Goal: Information Seeking & Learning: Learn about a topic

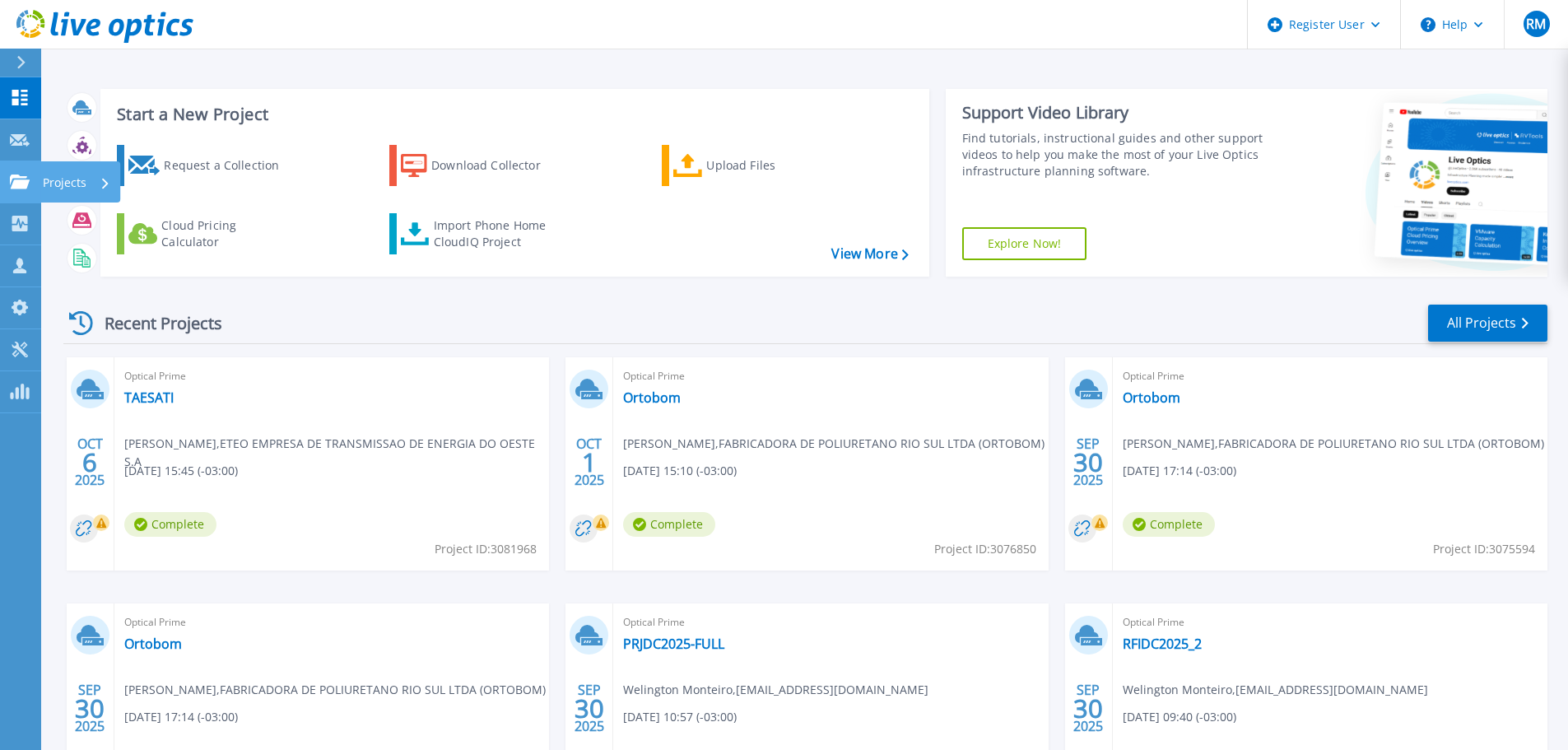
click at [21, 174] on icon at bounding box center [19, 181] width 20 height 14
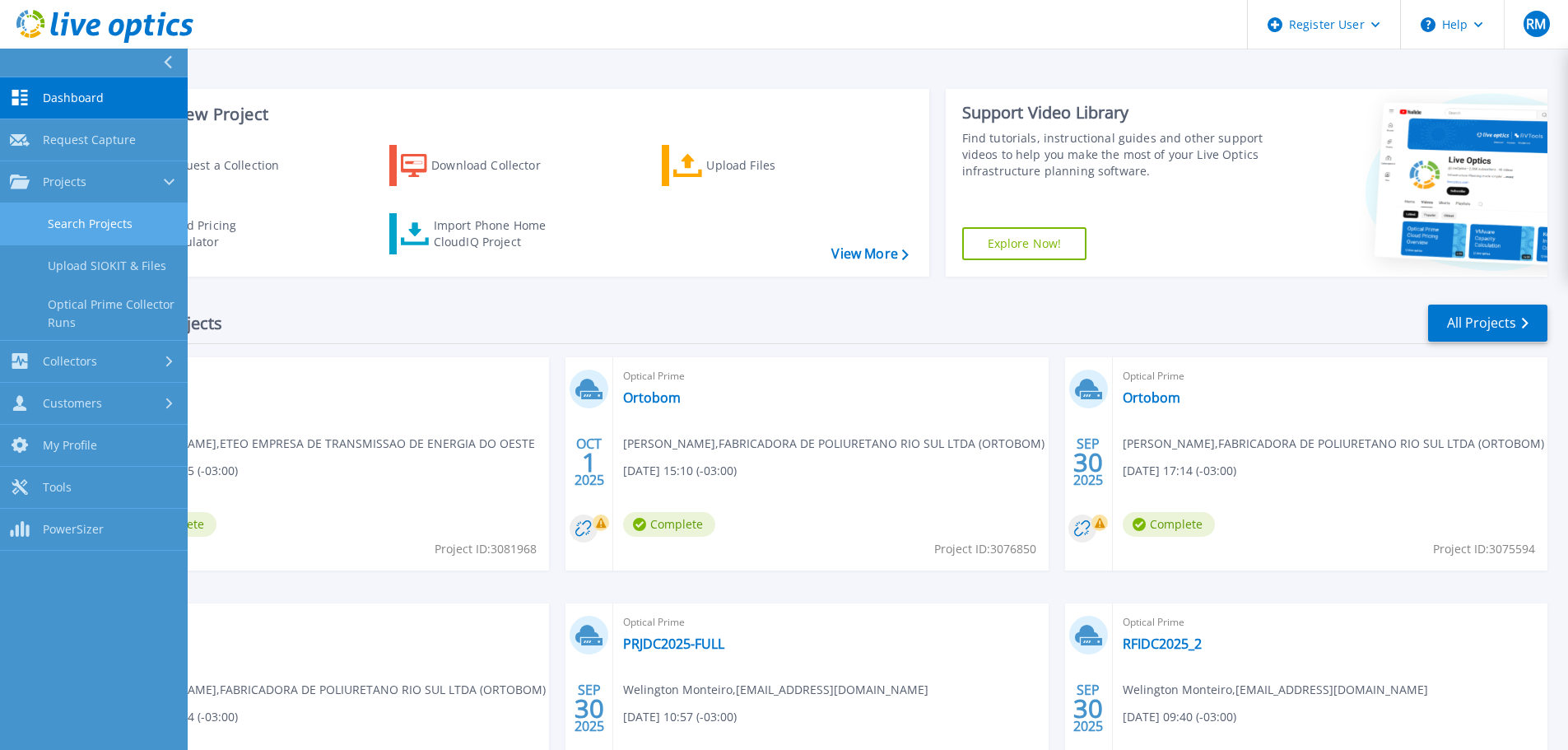
click at [66, 235] on link "Search Projects" at bounding box center [93, 224] width 188 height 42
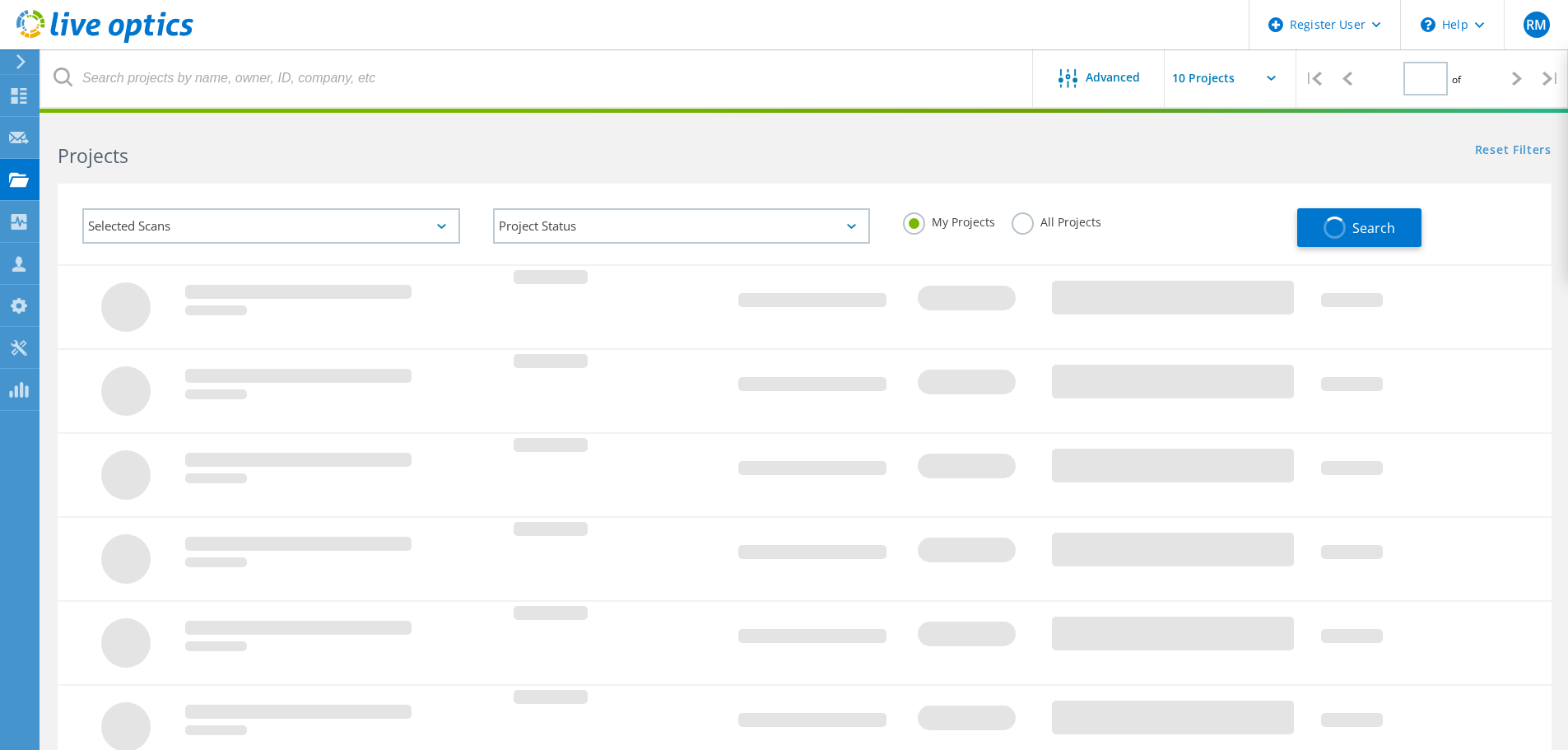
type input "1"
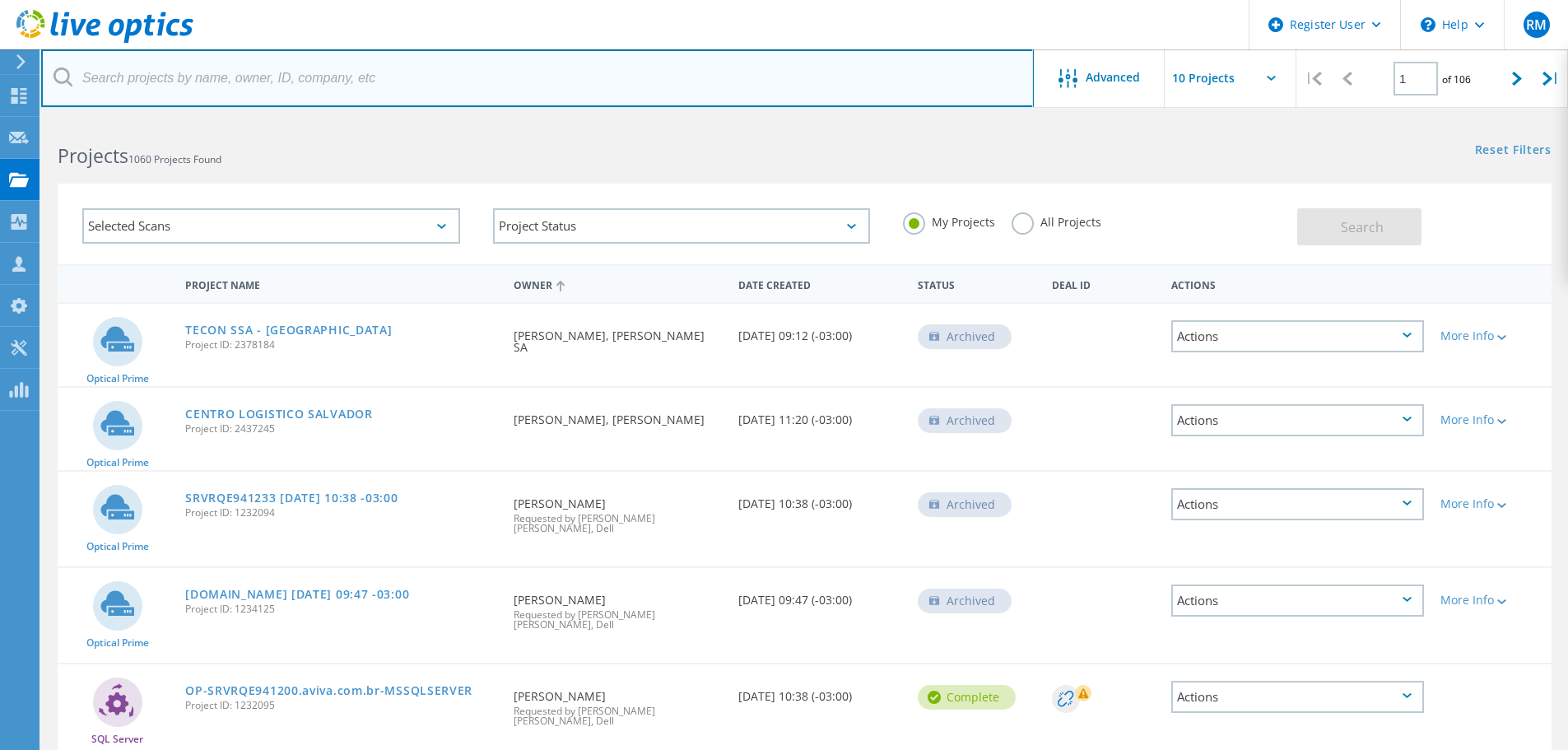
click at [350, 88] on input "text" at bounding box center [538, 77] width 993 height 57
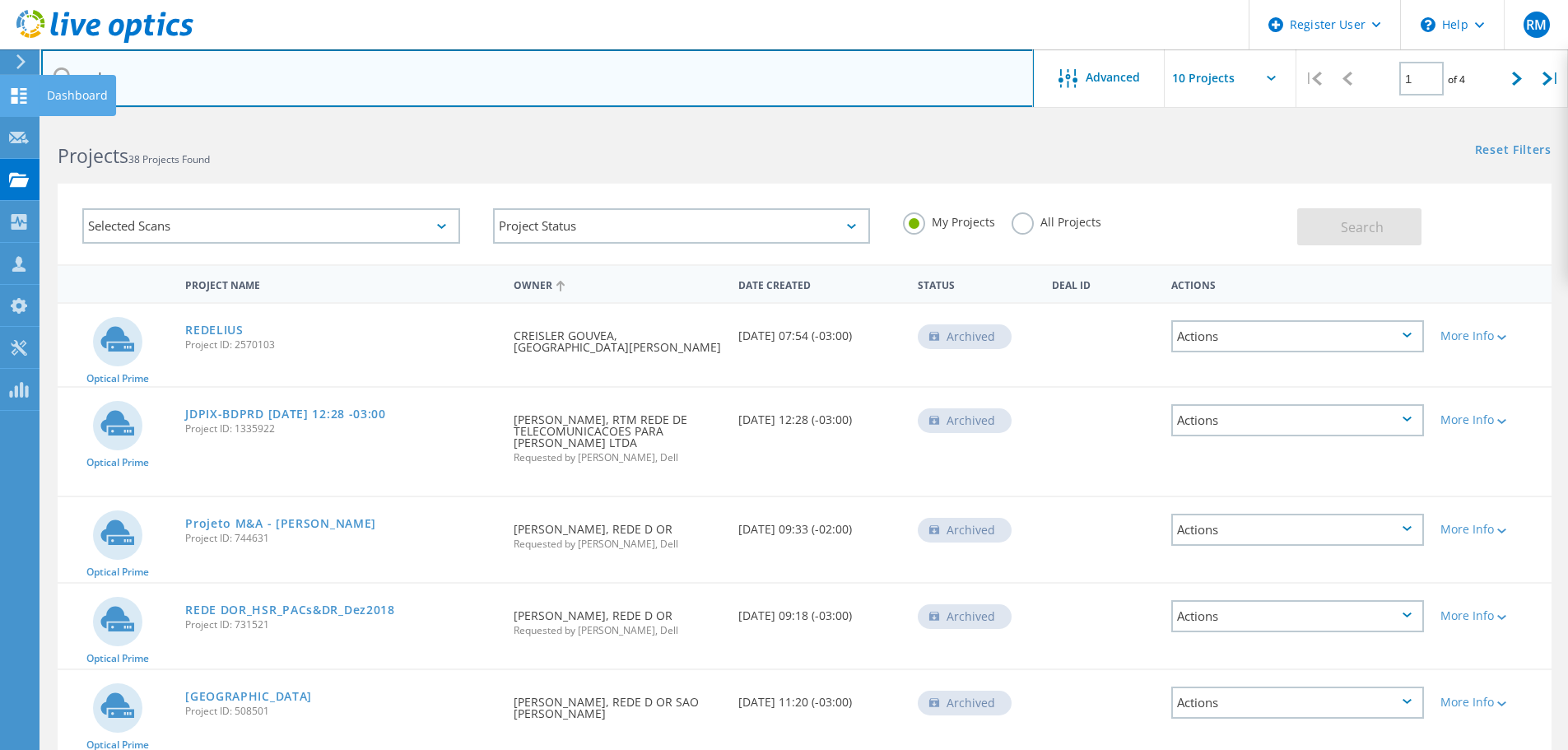
drag, startPoint x: 147, startPoint y: 88, endPoint x: 27, endPoint y: 85, distance: 120.0
click at [28, 120] on div "Register User \n Help Explore Helpful Articles Contact Support RM Dell User [PE…" at bounding box center [784, 715] width 1568 height 1191
click at [159, 87] on input "rede" at bounding box center [538, 77] width 993 height 57
type input "r"
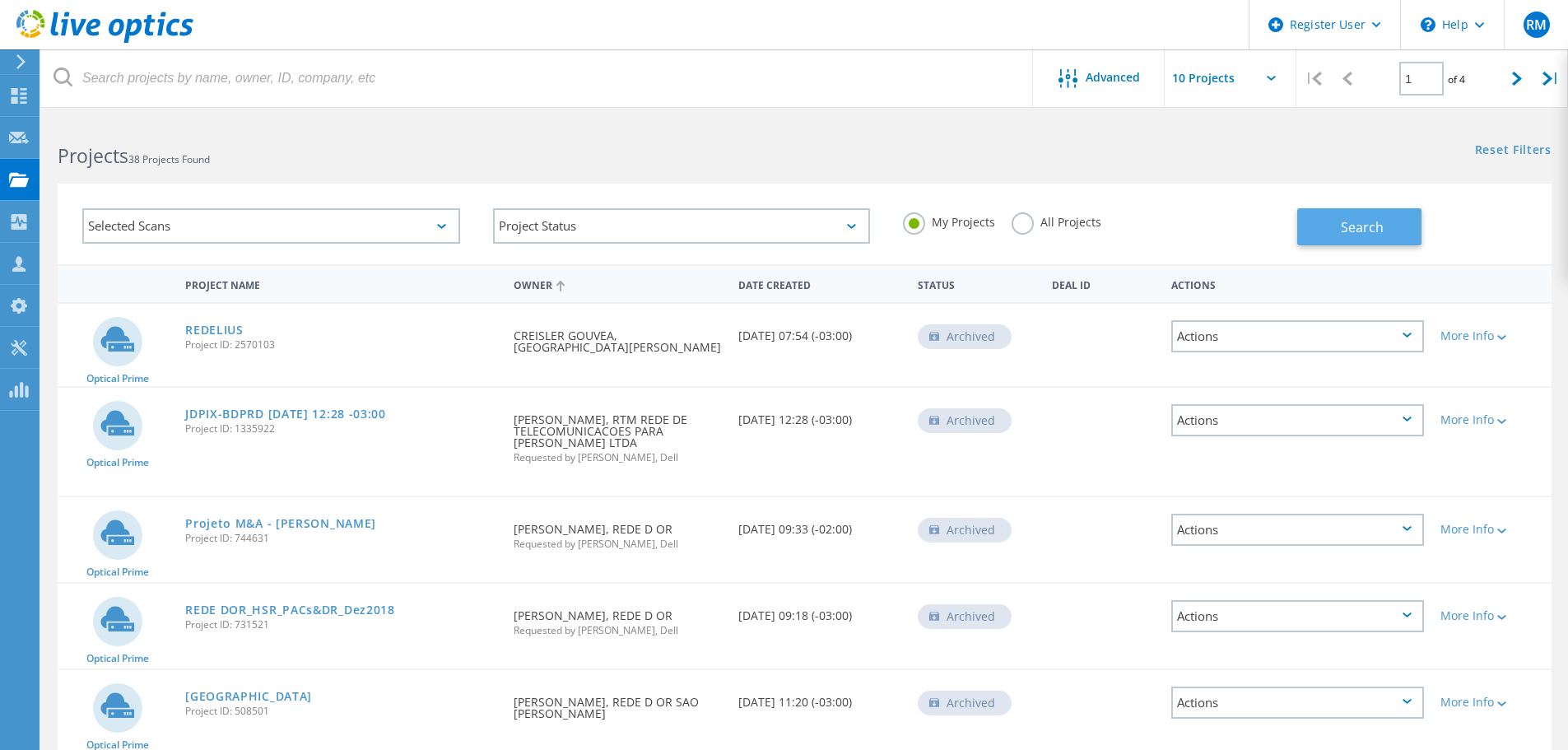
click at [1325, 236] on button "Search" at bounding box center [1360, 226] width 124 height 37
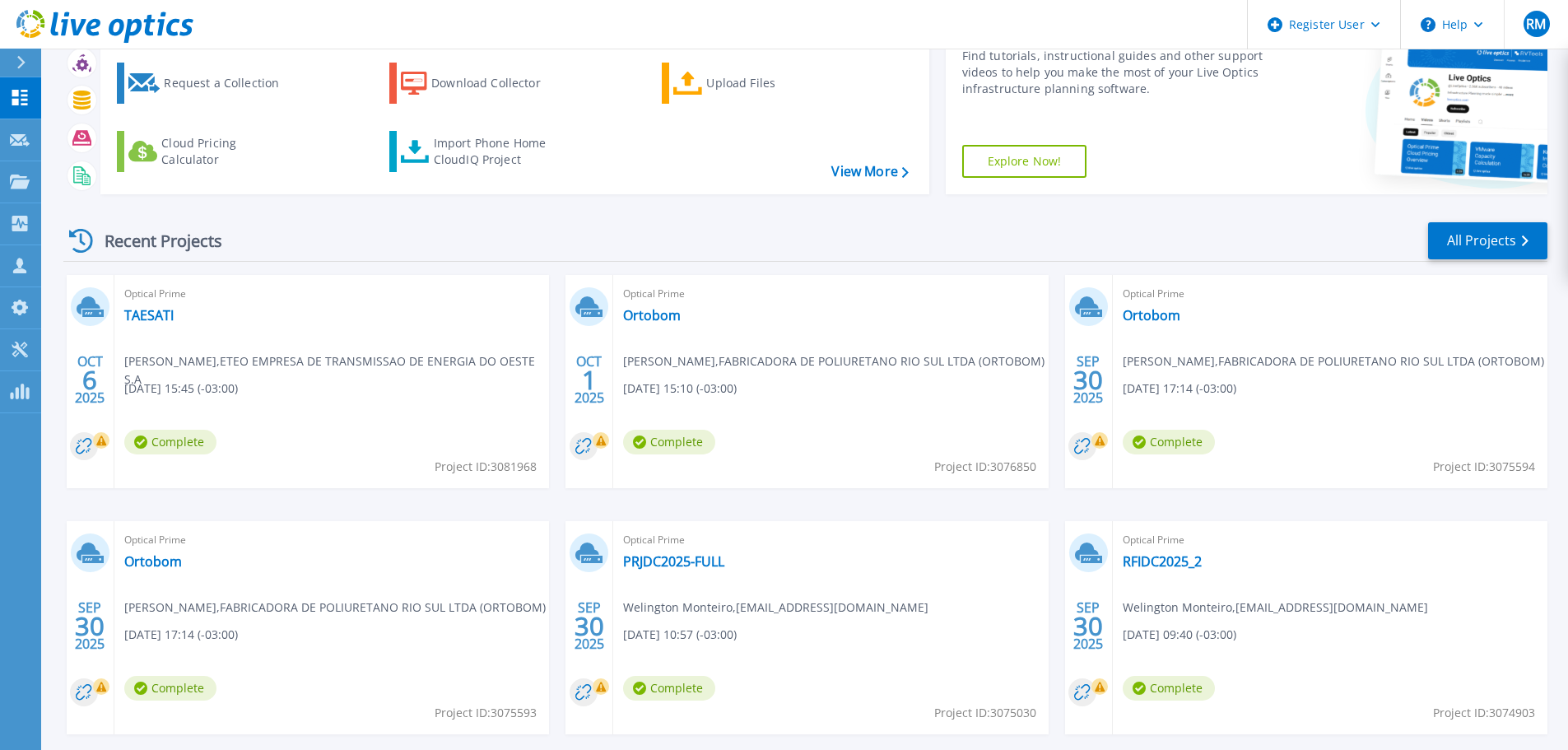
scroll to position [162, 0]
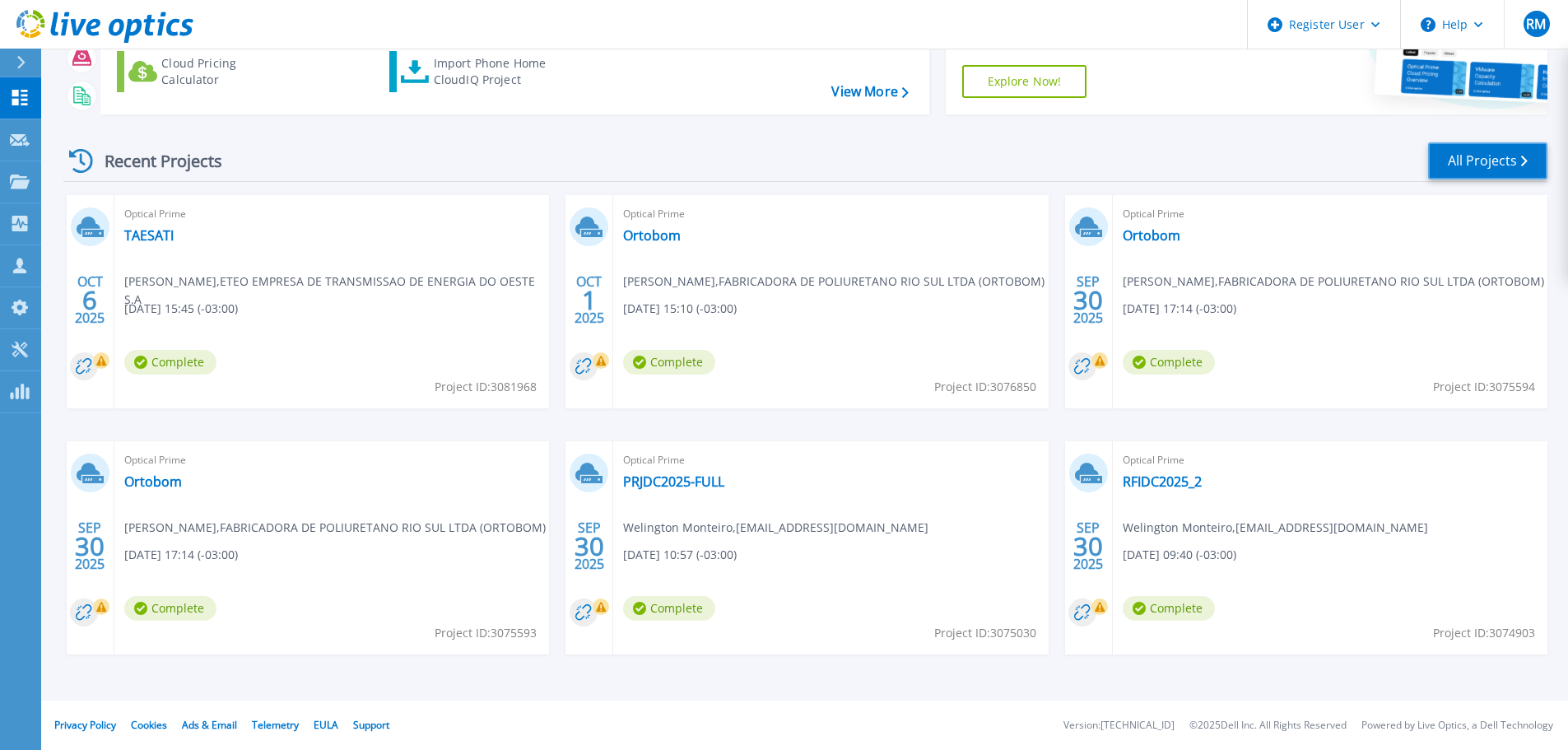
click at [1471, 159] on link "All Projects" at bounding box center [1488, 160] width 120 height 37
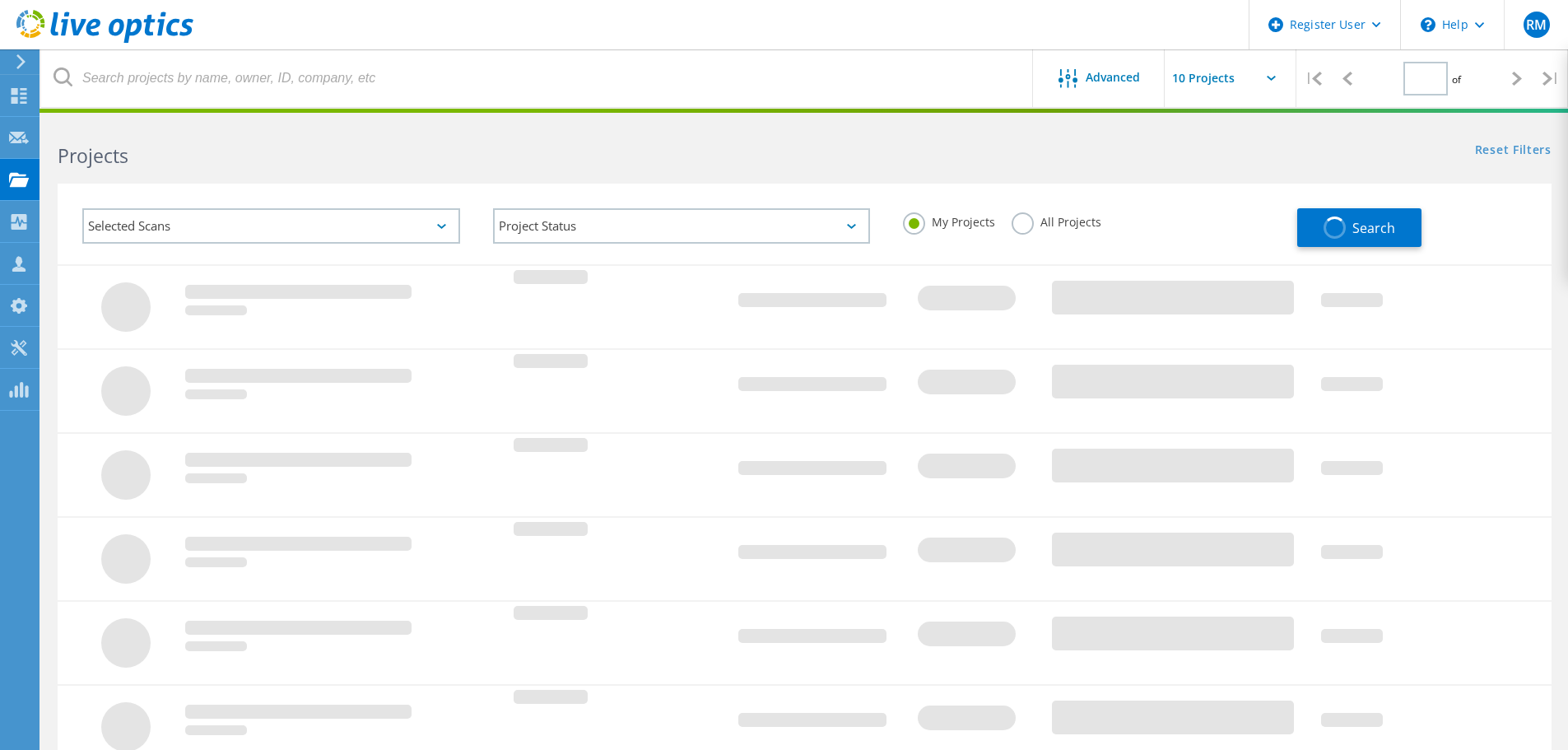
type input "1"
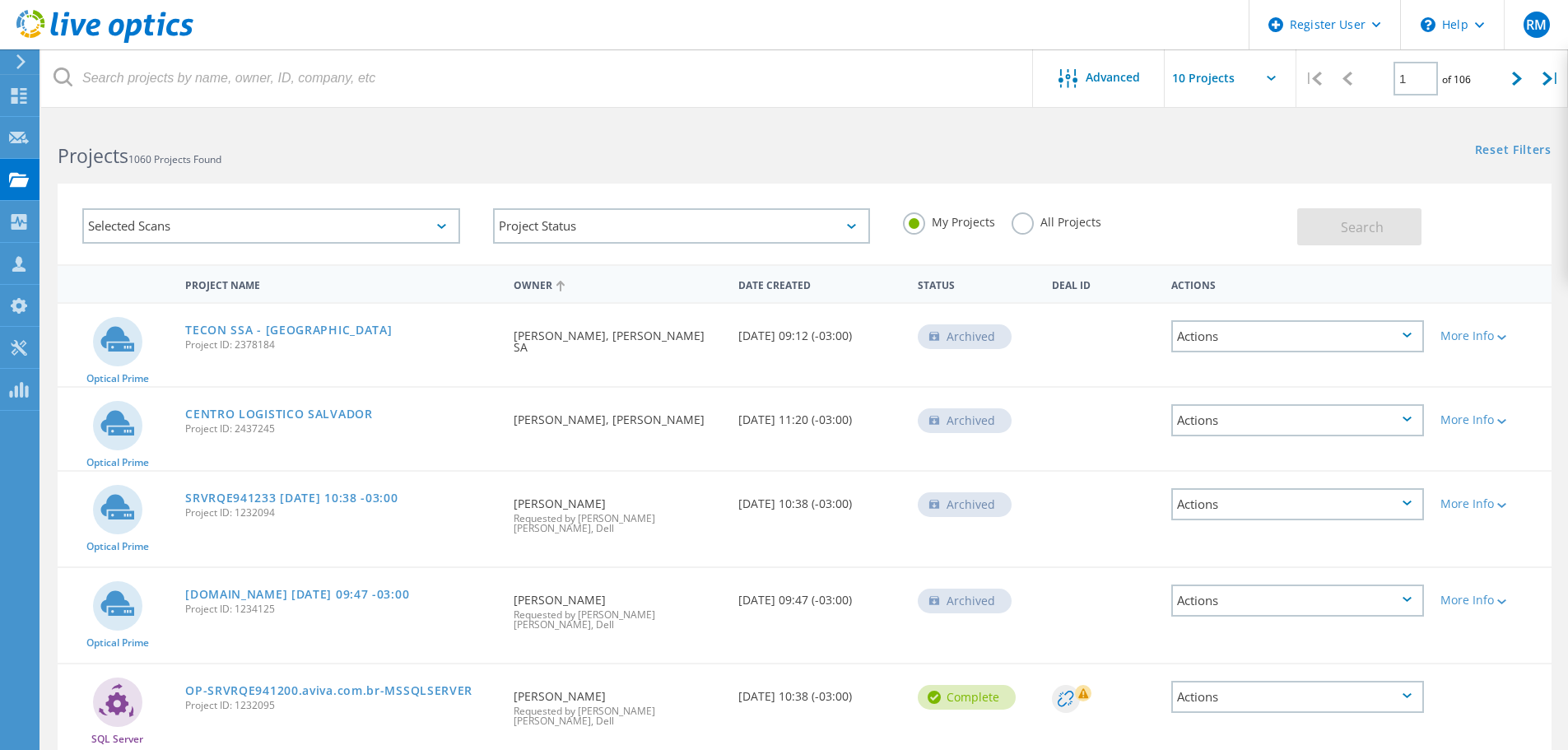
click at [357, 235] on div "Selected Scans" at bounding box center [270, 226] width 378 height 36
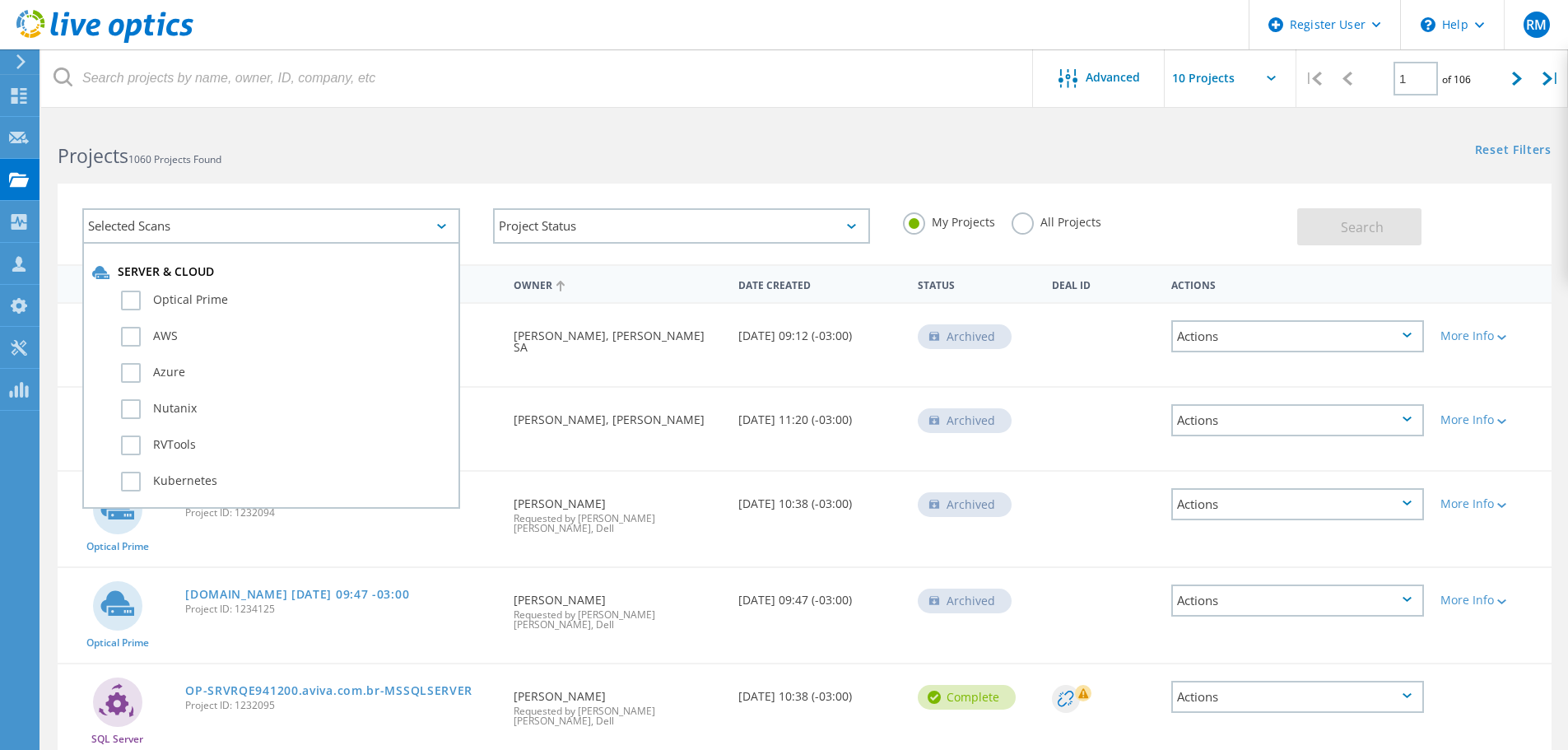
click at [357, 235] on div "Selected Scans" at bounding box center [270, 226] width 378 height 36
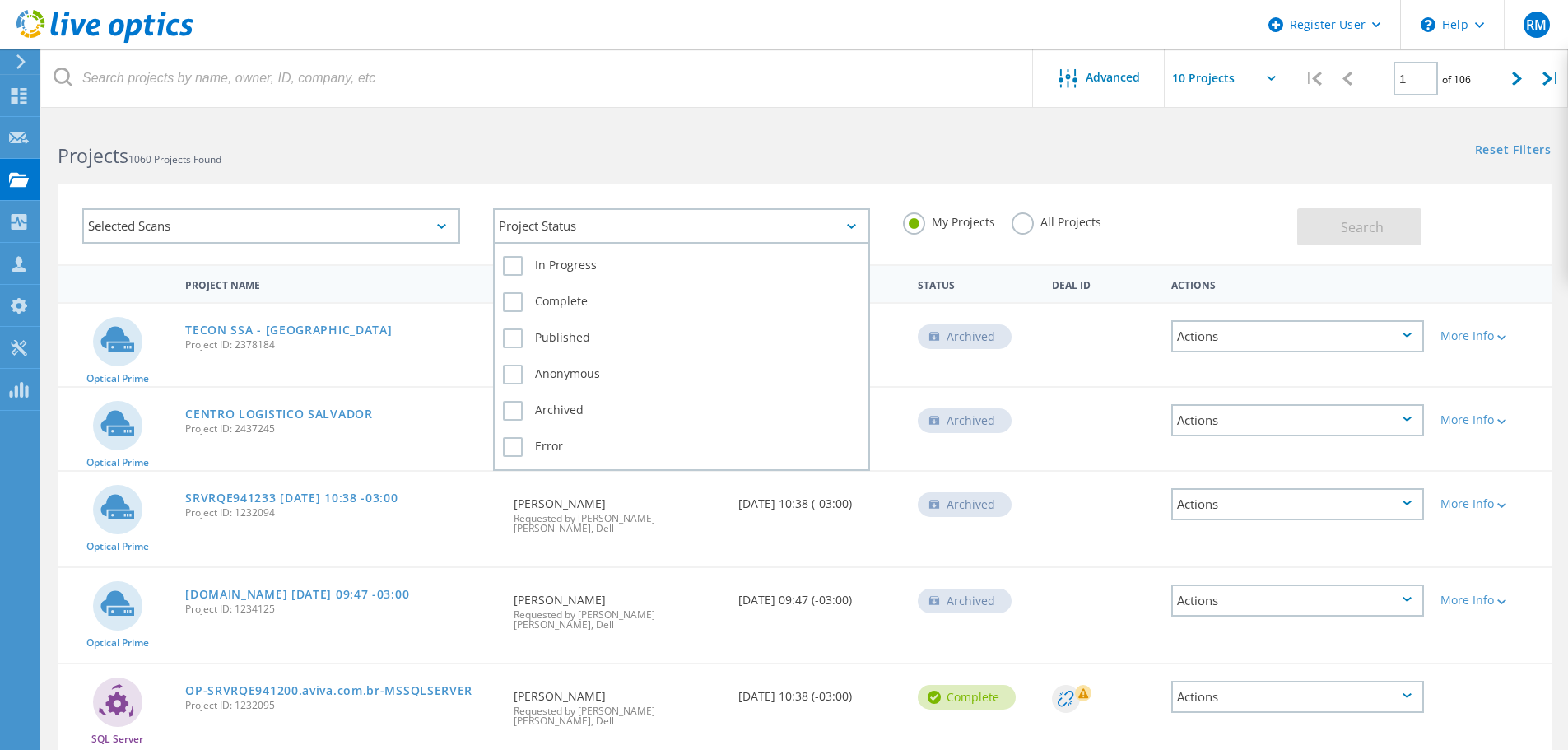
click at [601, 220] on div "Project Status" at bounding box center [681, 226] width 378 height 36
click at [549, 305] on label "Complete" at bounding box center [682, 302] width 358 height 20
click at [0, 0] on input "Complete" at bounding box center [0, 0] width 0 height 0
click at [549, 305] on label "Complete" at bounding box center [682, 302] width 358 height 20
click at [0, 0] on input "Complete" at bounding box center [0, 0] width 0 height 0
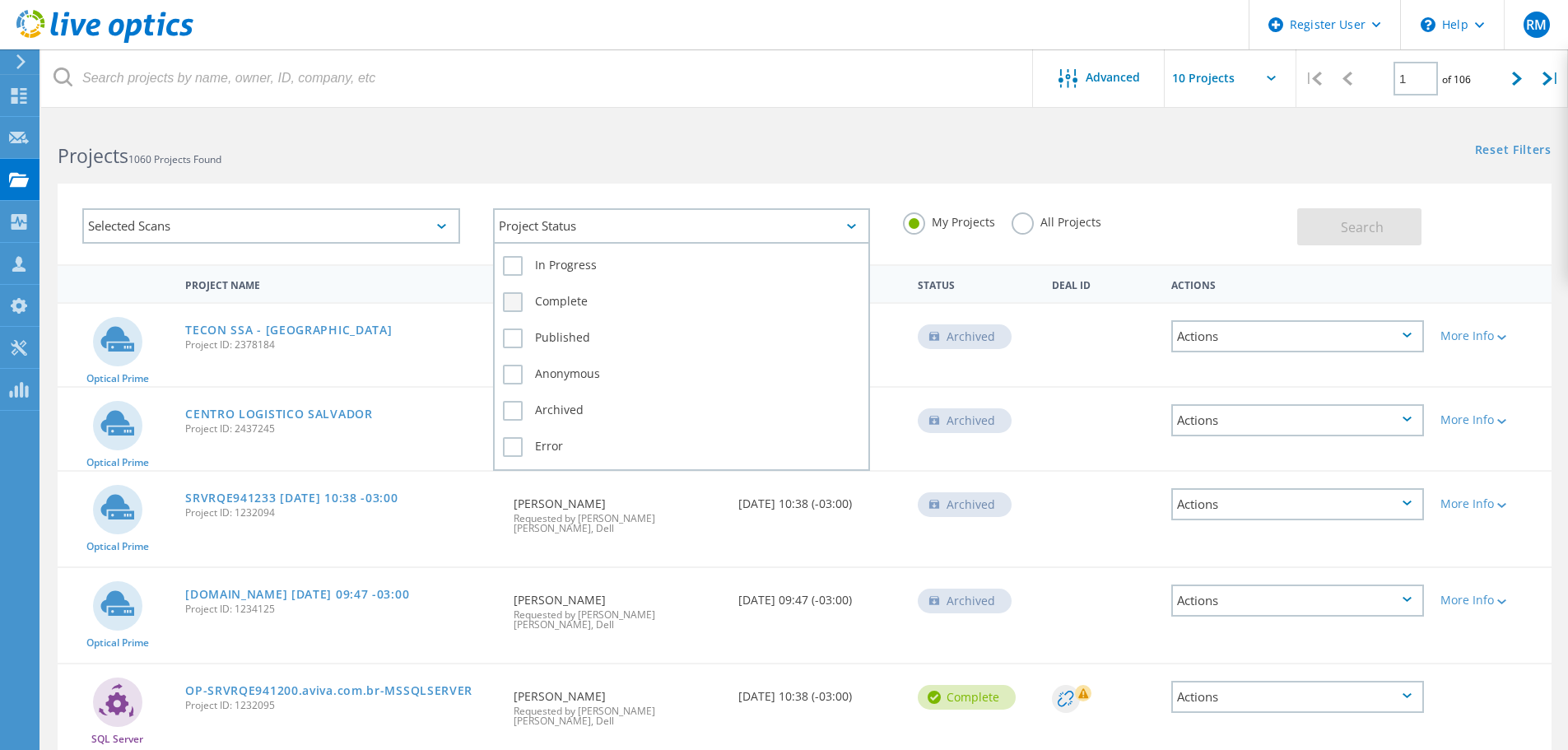
click at [549, 305] on label "Complete" at bounding box center [682, 302] width 358 height 20
click at [0, 0] on input "Complete" at bounding box center [0, 0] width 0 height 0
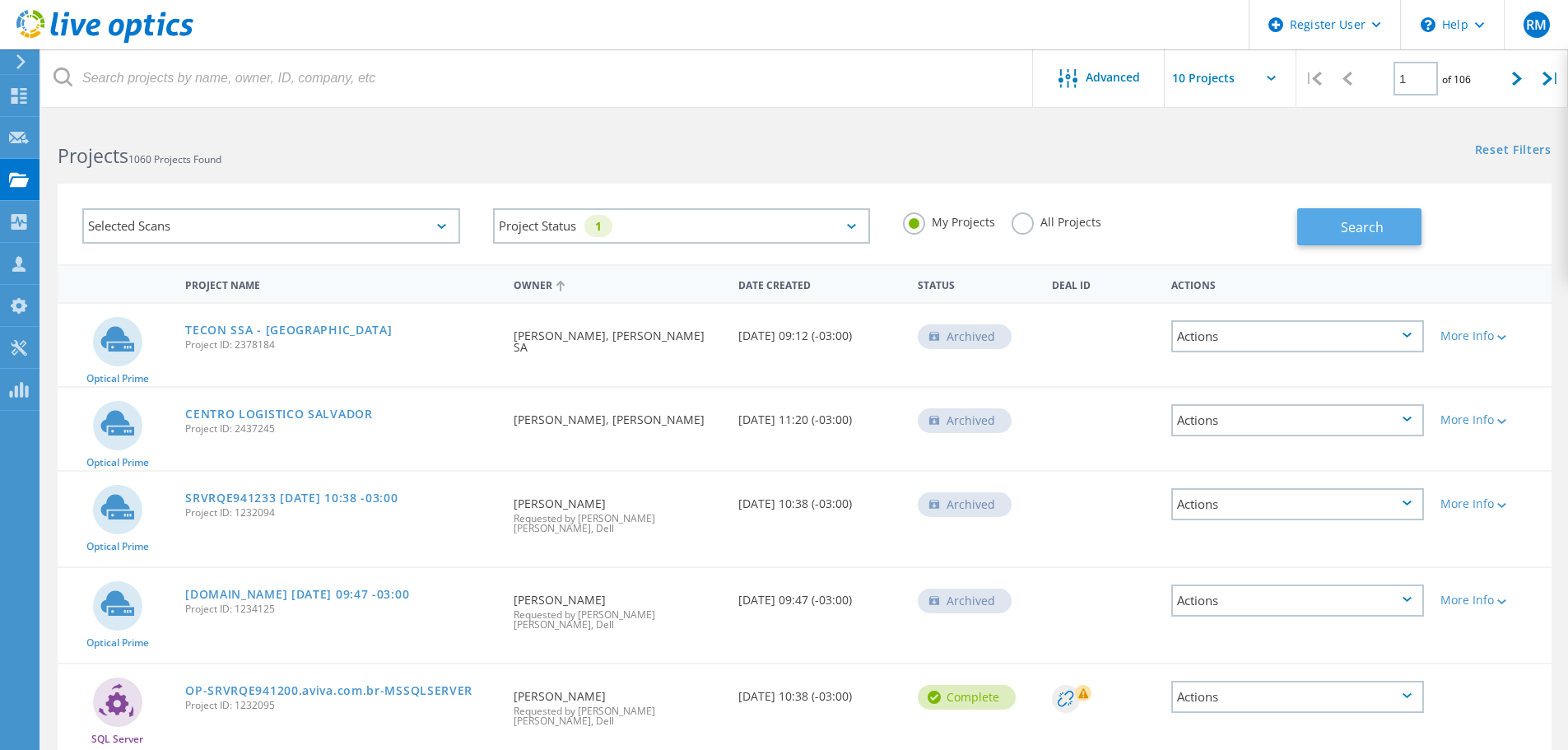
click at [1391, 235] on button "Search" at bounding box center [1360, 226] width 124 height 37
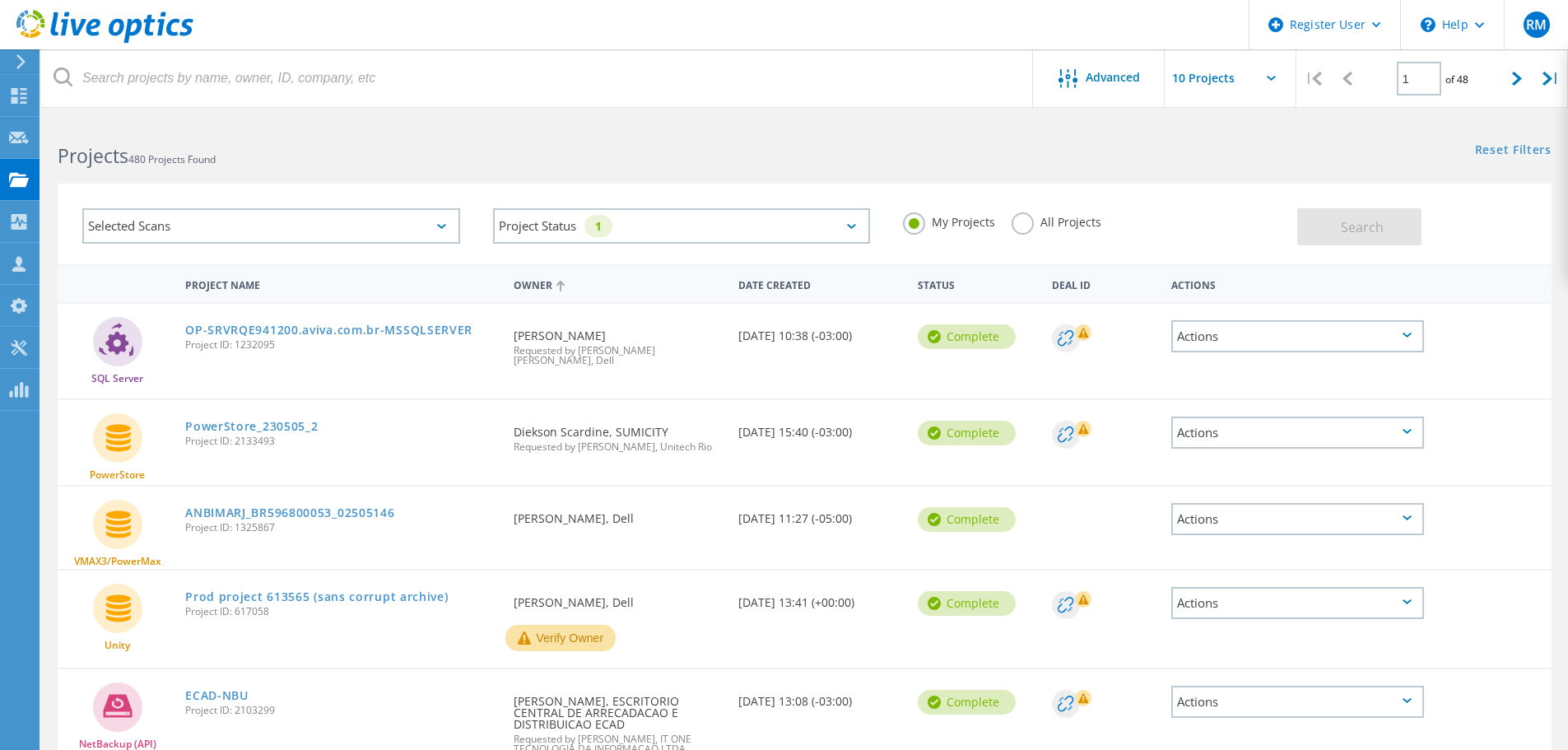
click at [1037, 213] on label "All Projects" at bounding box center [1056, 220] width 90 height 16
click at [0, 0] on input "All Projects" at bounding box center [0, 0] width 0 height 0
click at [915, 225] on label "My Projects" at bounding box center [949, 220] width 92 height 16
click at [0, 0] on input "My Projects" at bounding box center [0, 0] width 0 height 0
click at [1020, 228] on label "All Projects" at bounding box center [1056, 220] width 90 height 16
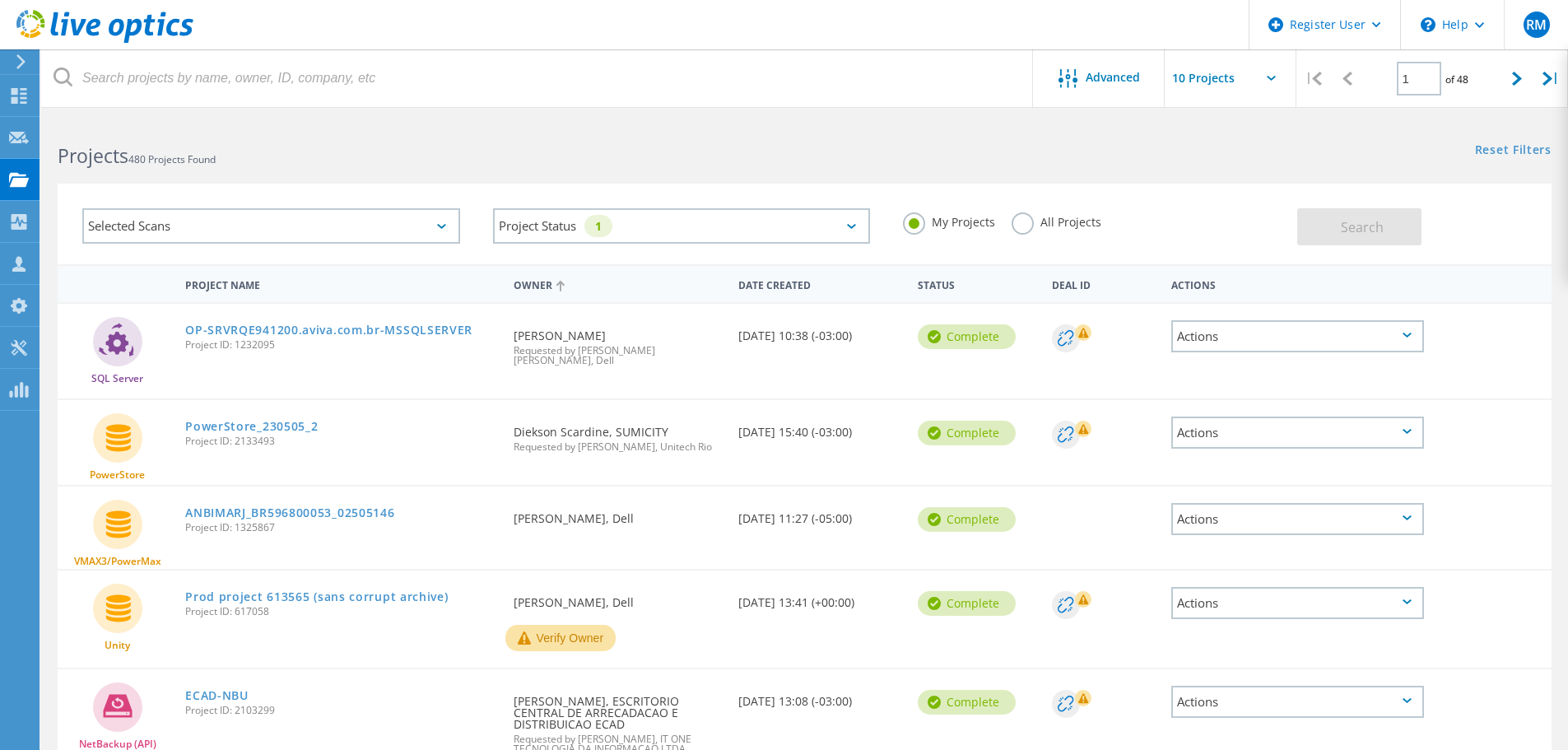
click at [0, 0] on input "All Projects" at bounding box center [0, 0] width 0 height 0
click at [1432, 230] on div "Search" at bounding box center [1420, 219] width 246 height 54
click at [1394, 234] on button "Search" at bounding box center [1360, 226] width 124 height 37
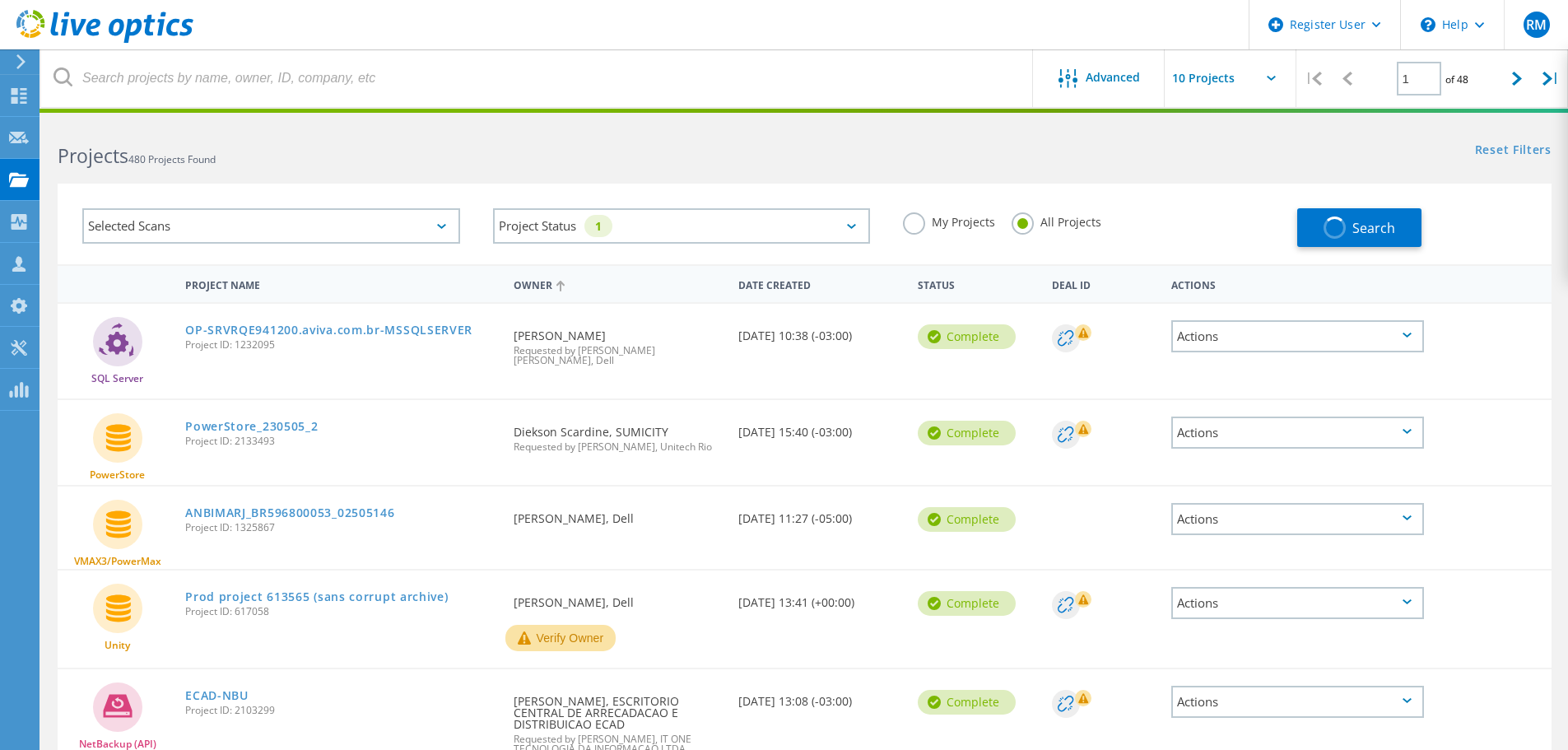
click at [943, 228] on label "My Projects" at bounding box center [949, 220] width 92 height 16
click at [0, 0] on input "My Projects" at bounding box center [0, 0] width 0 height 0
click at [1326, 224] on span "button" at bounding box center [1333, 227] width 29 height 29
click at [1326, 224] on span "button" at bounding box center [1334, 228] width 24 height 24
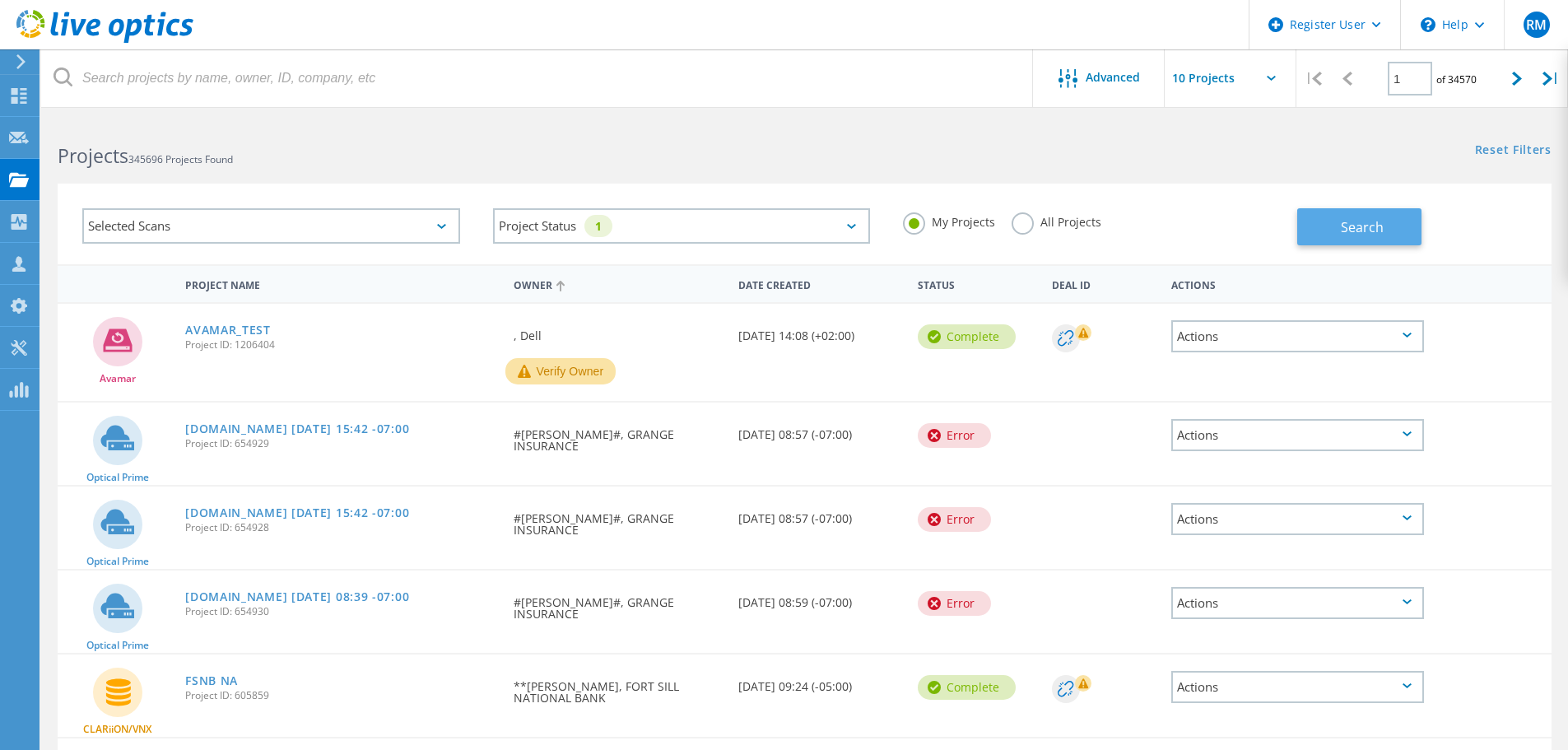
click at [1326, 224] on button "Search" at bounding box center [1360, 226] width 124 height 37
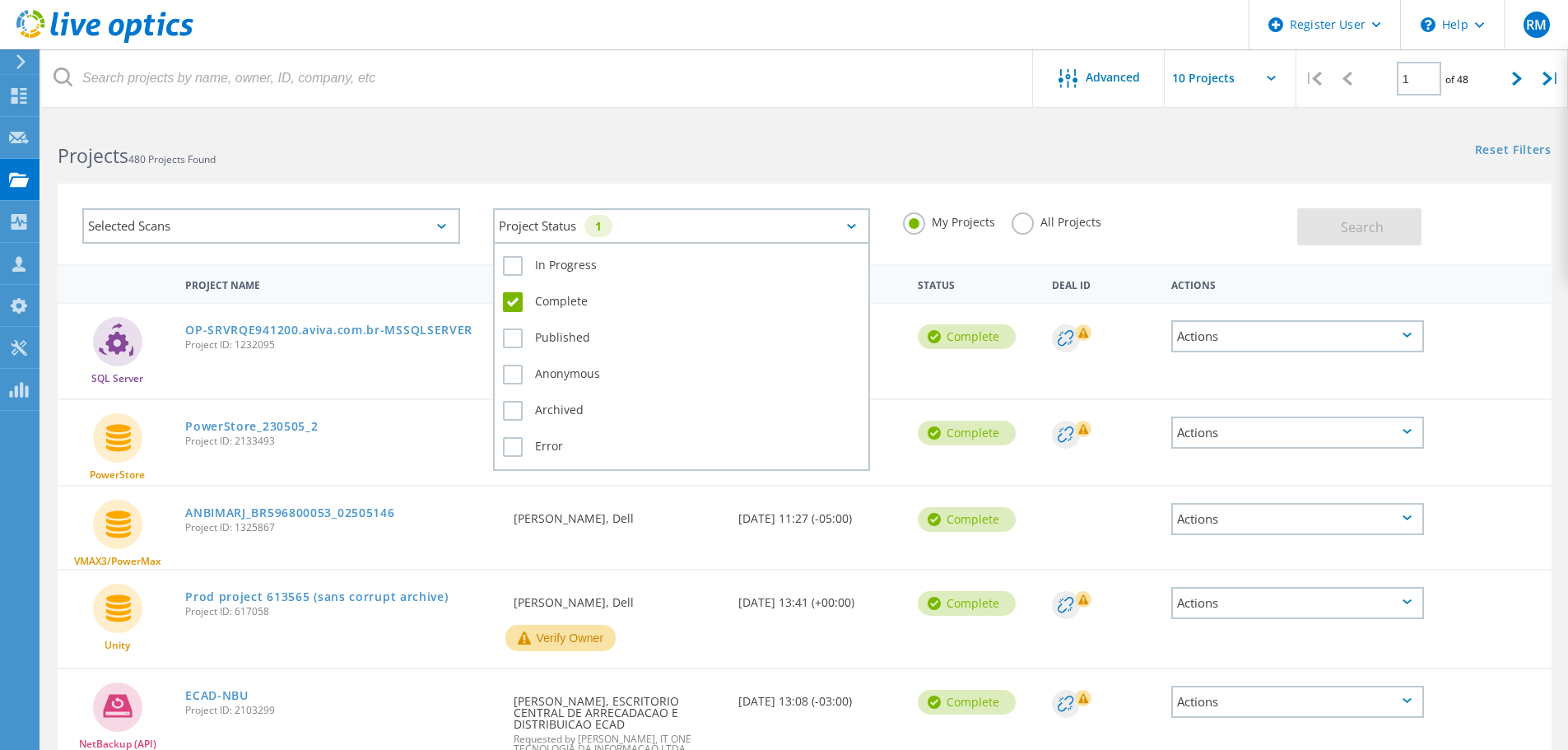
click at [753, 235] on div "Project Status 1" at bounding box center [681, 226] width 378 height 36
click at [531, 299] on label "Complete" at bounding box center [682, 302] width 358 height 20
click at [0, 0] on input "Complete" at bounding box center [0, 0] width 0 height 0
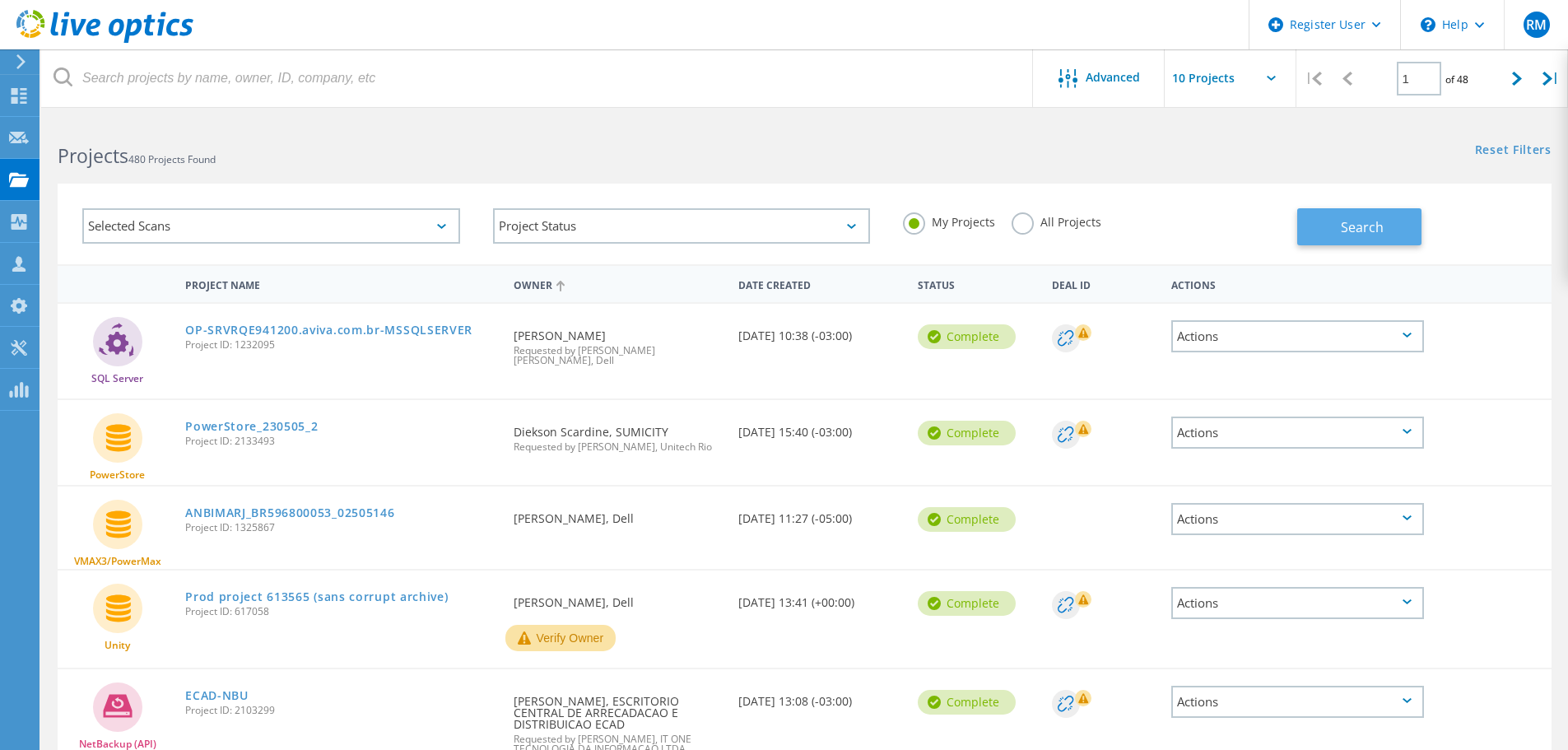
click at [1419, 223] on button "Search" at bounding box center [1360, 226] width 124 height 37
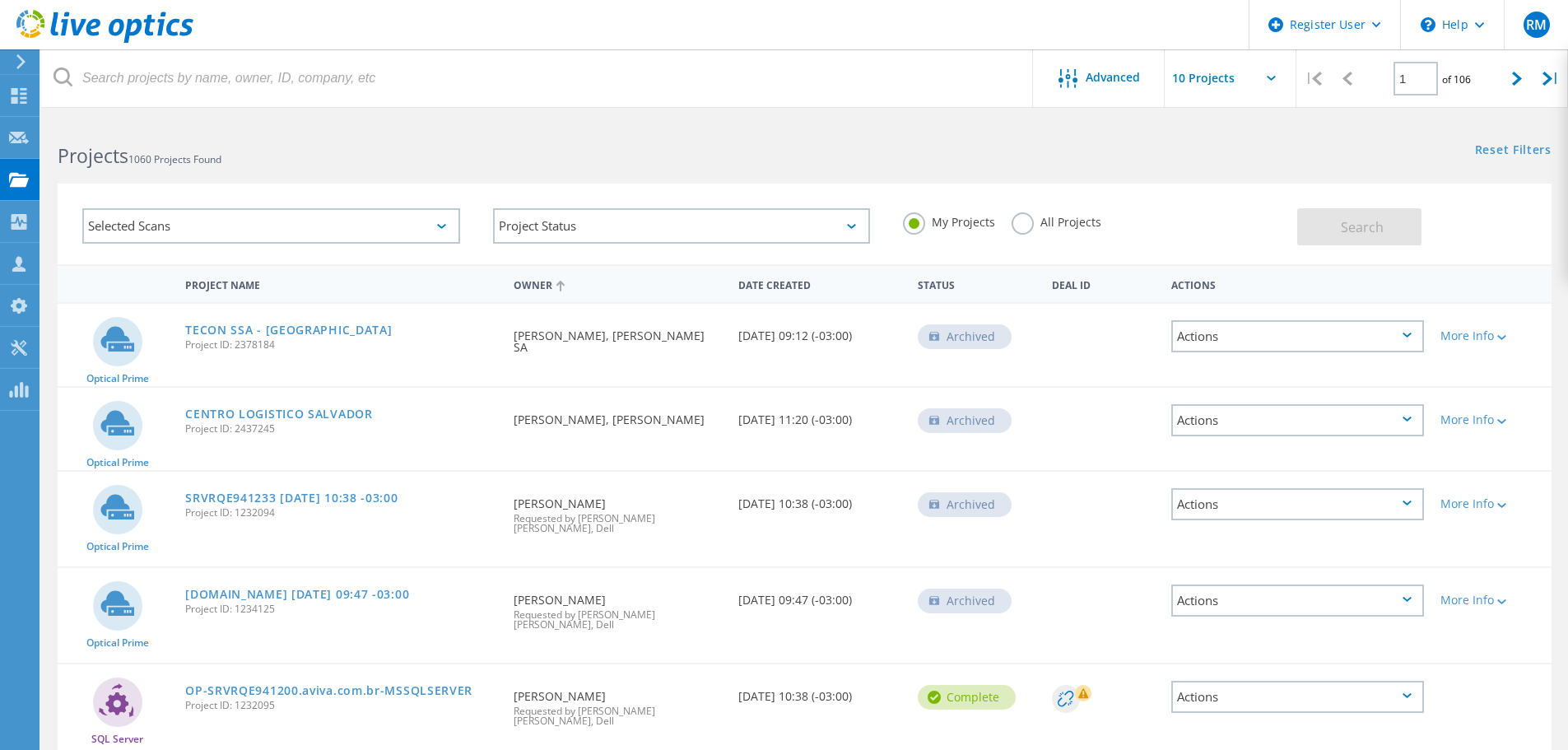
click at [753, 289] on div "Date Created" at bounding box center [820, 284] width 179 height 30
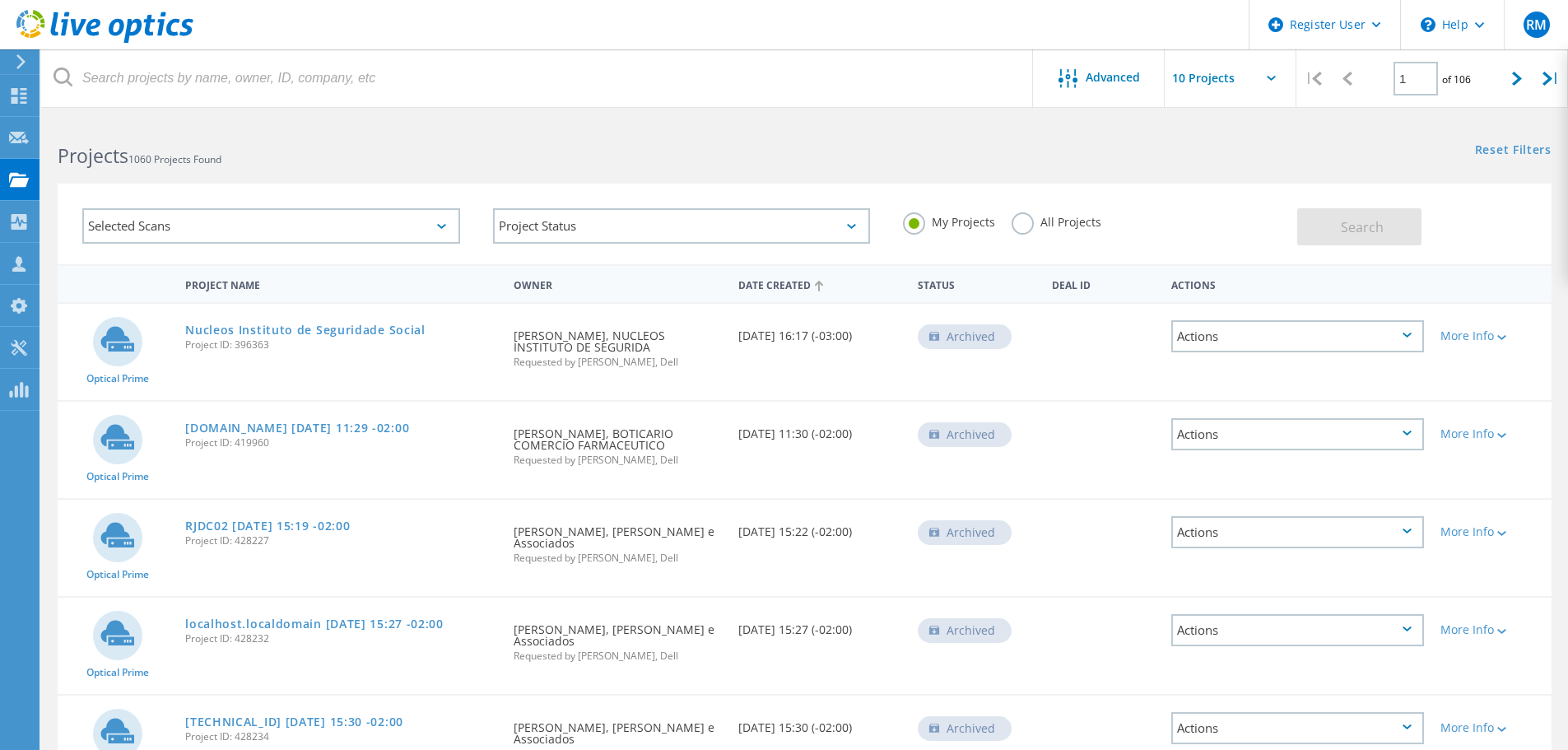
click at [753, 289] on div "Date Created" at bounding box center [820, 284] width 179 height 31
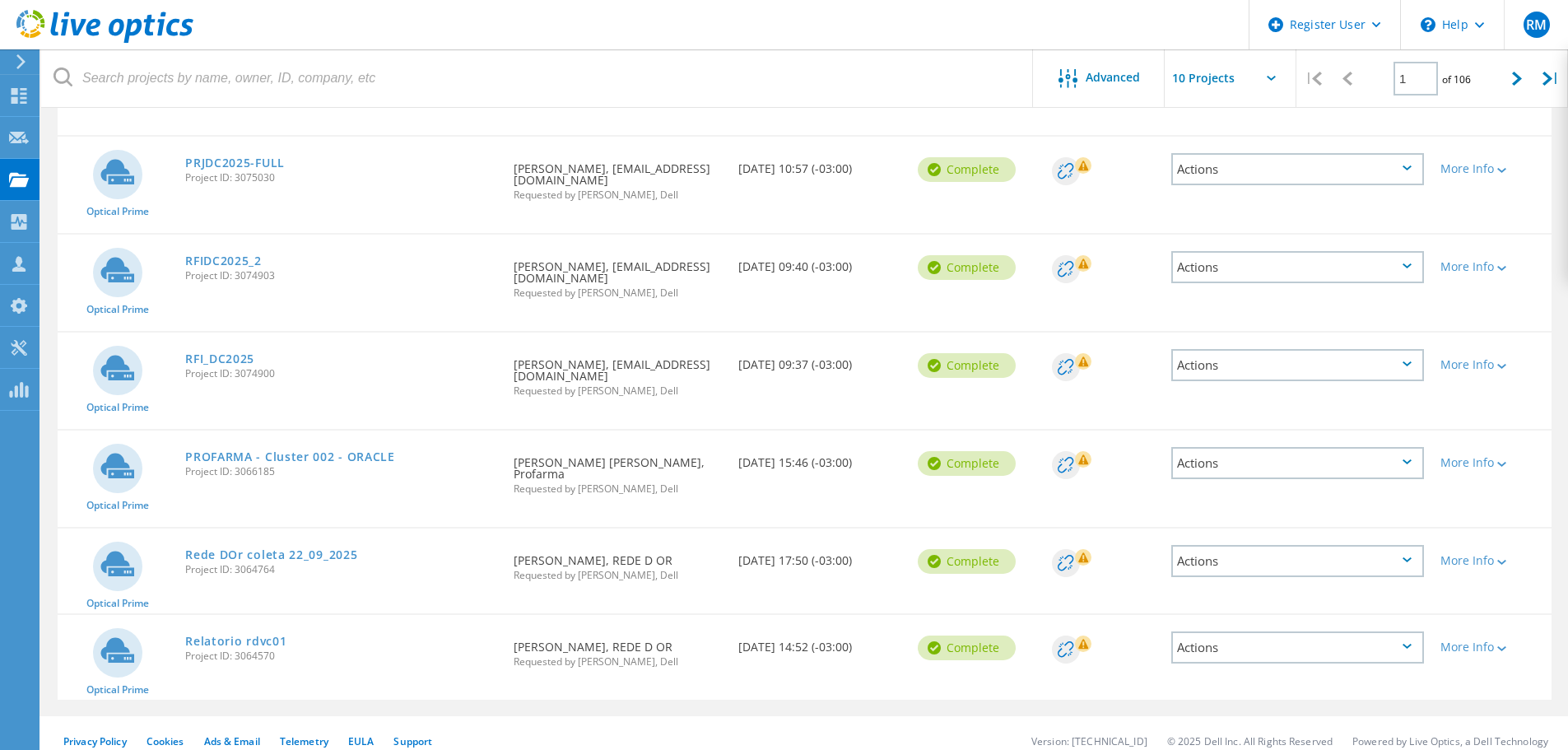
scroll to position [609, 0]
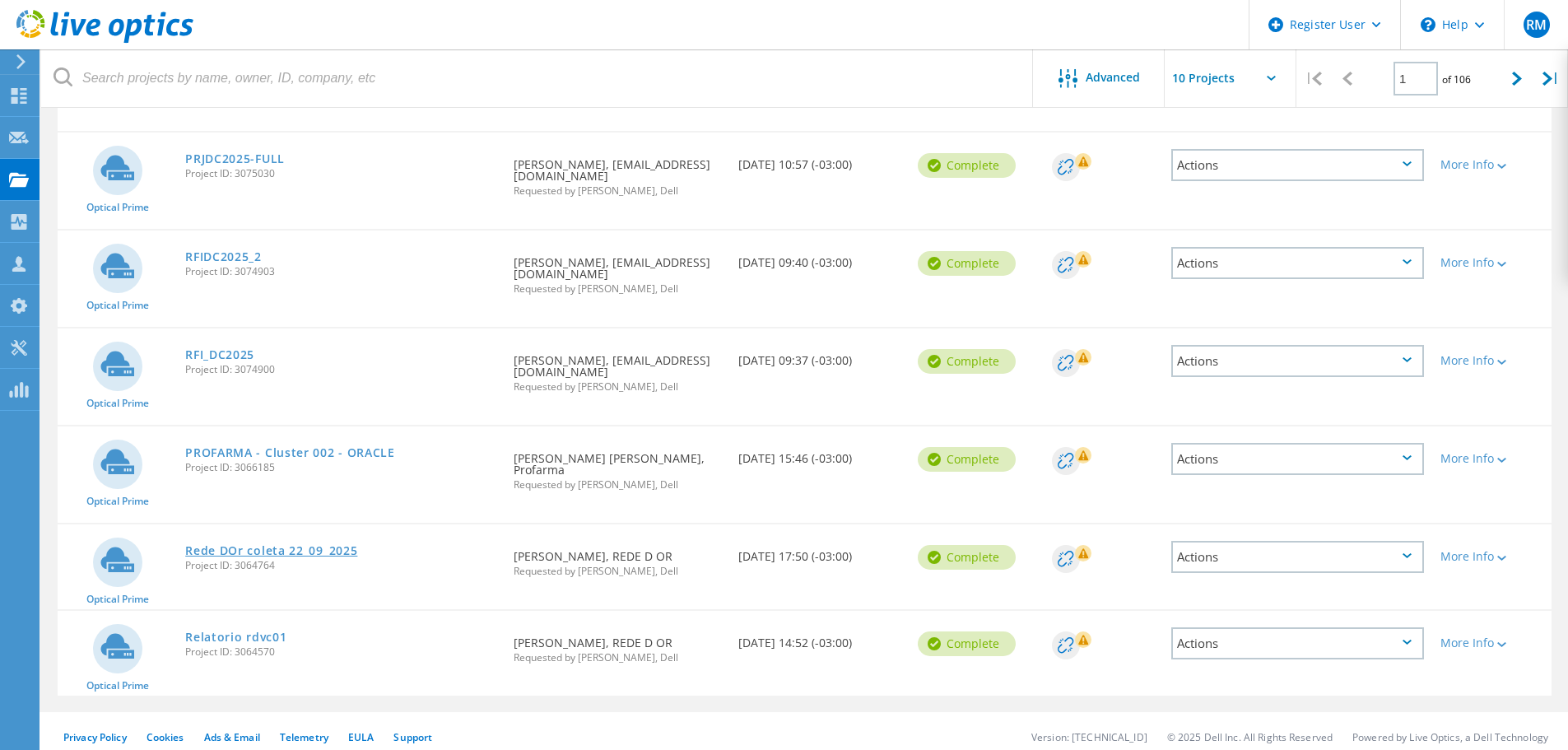
click at [269, 545] on link "Rede DOr coleta 22_09_2025" at bounding box center [271, 550] width 172 height 11
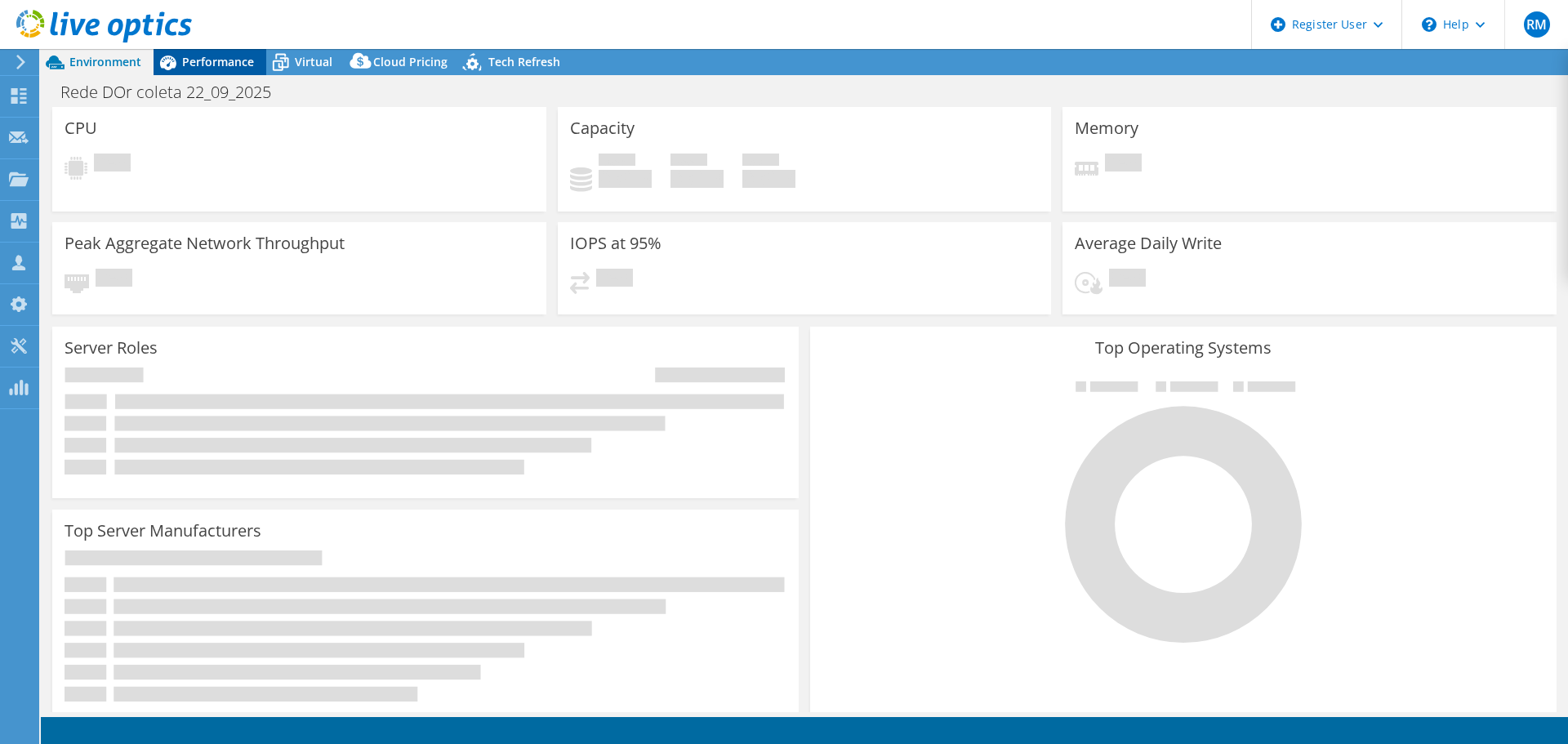
click at [224, 57] on span "Performance" at bounding box center [218, 62] width 72 height 16
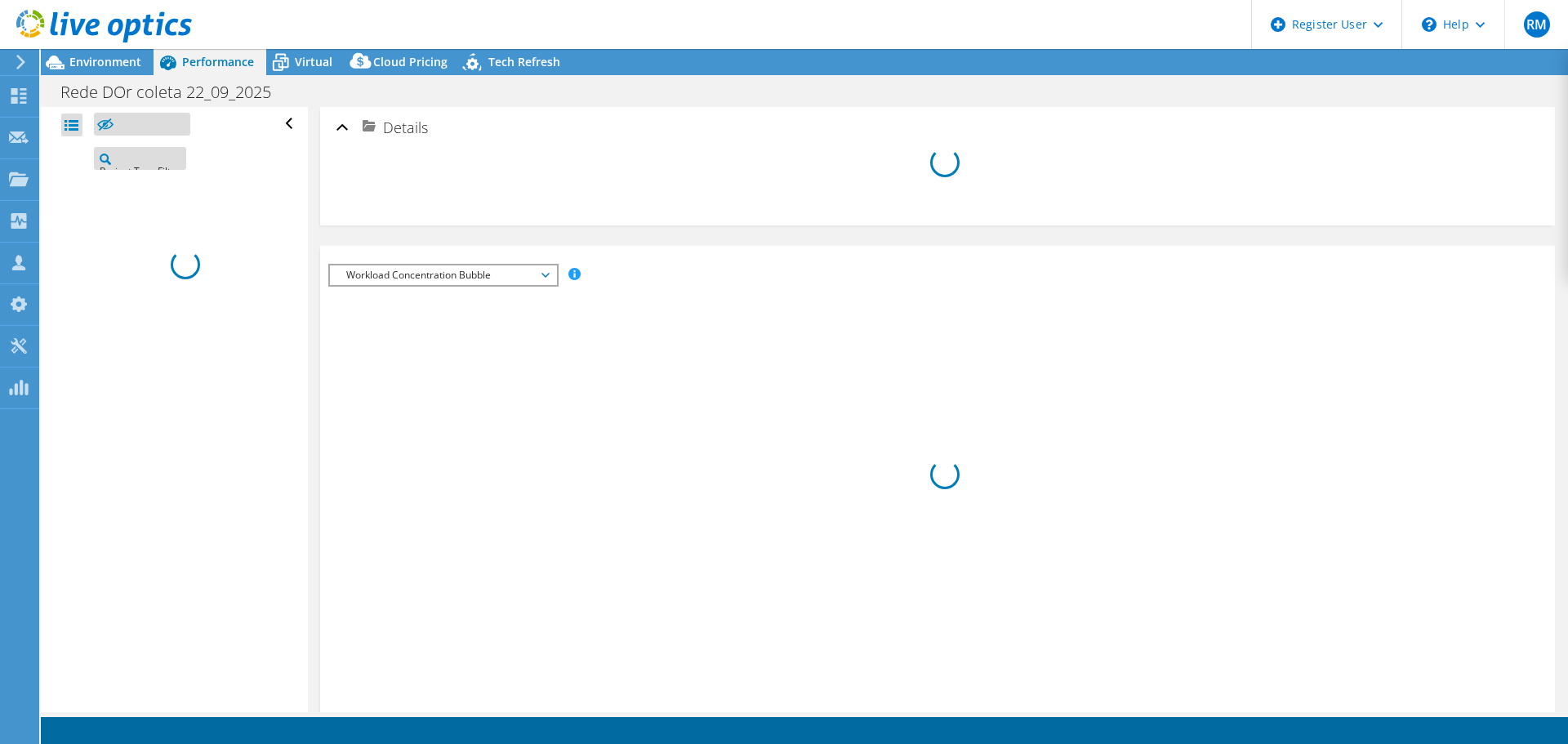
select select "SouthAmerica"
select select "BRL"
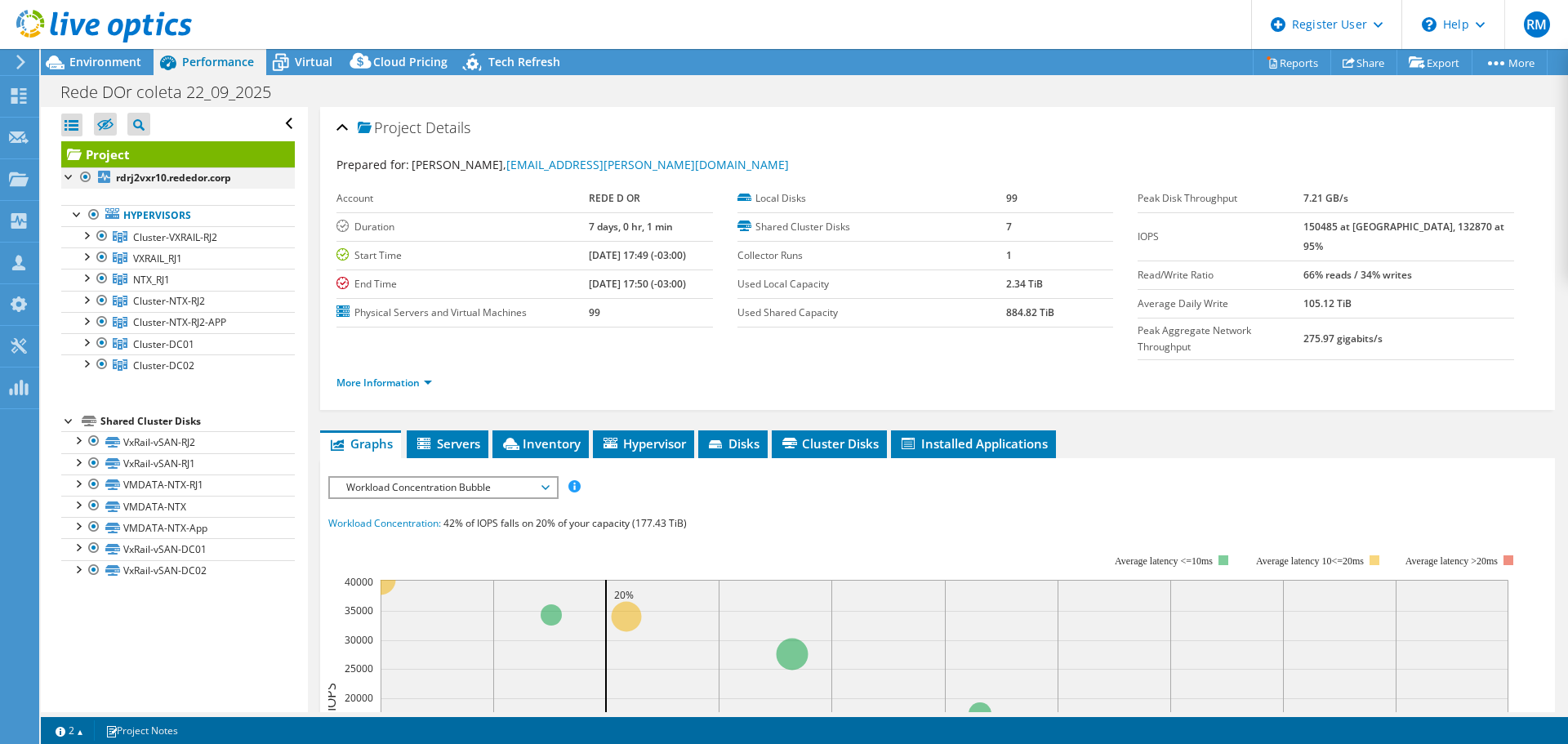
click at [86, 177] on div at bounding box center [85, 177] width 16 height 20
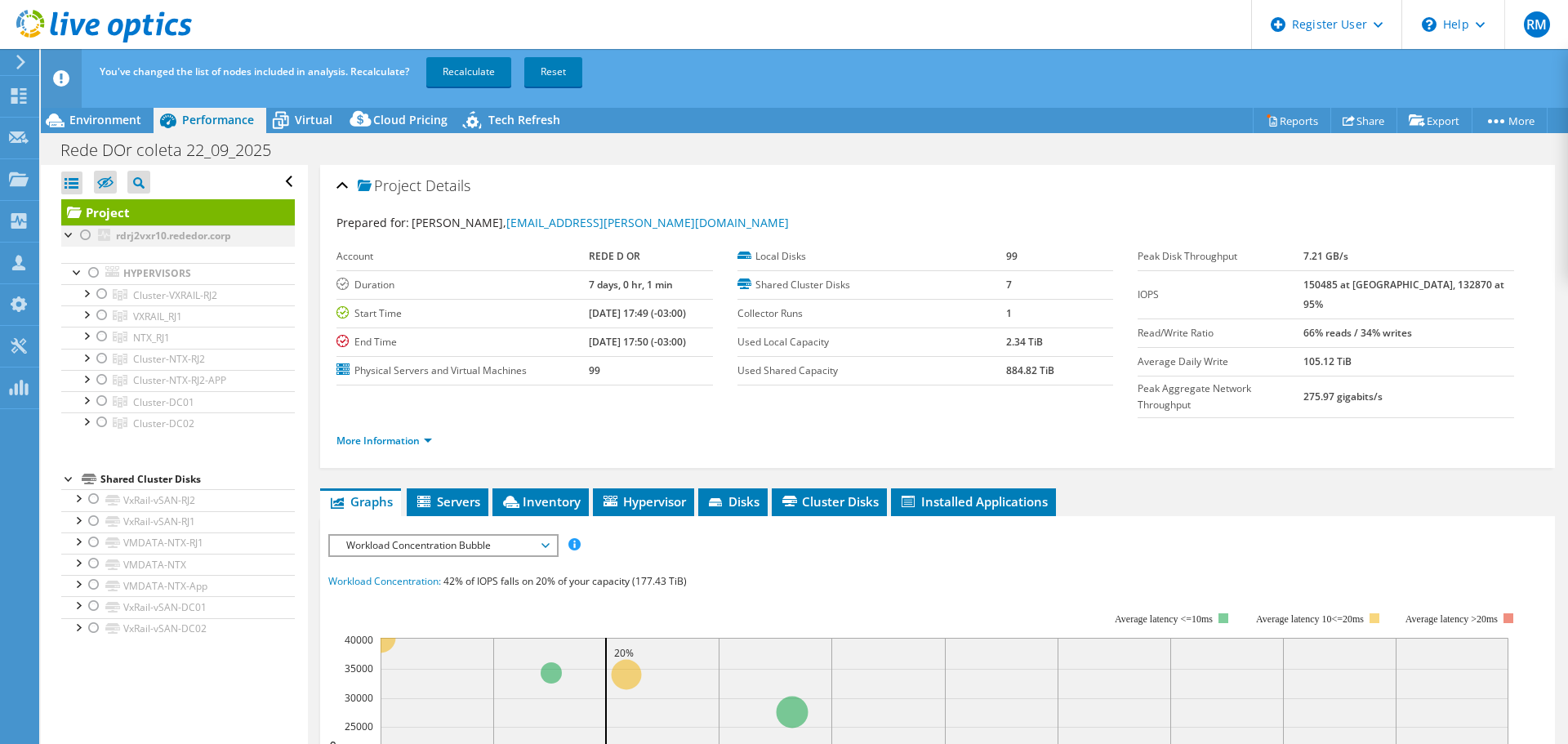
click at [85, 230] on div at bounding box center [85, 235] width 16 height 20
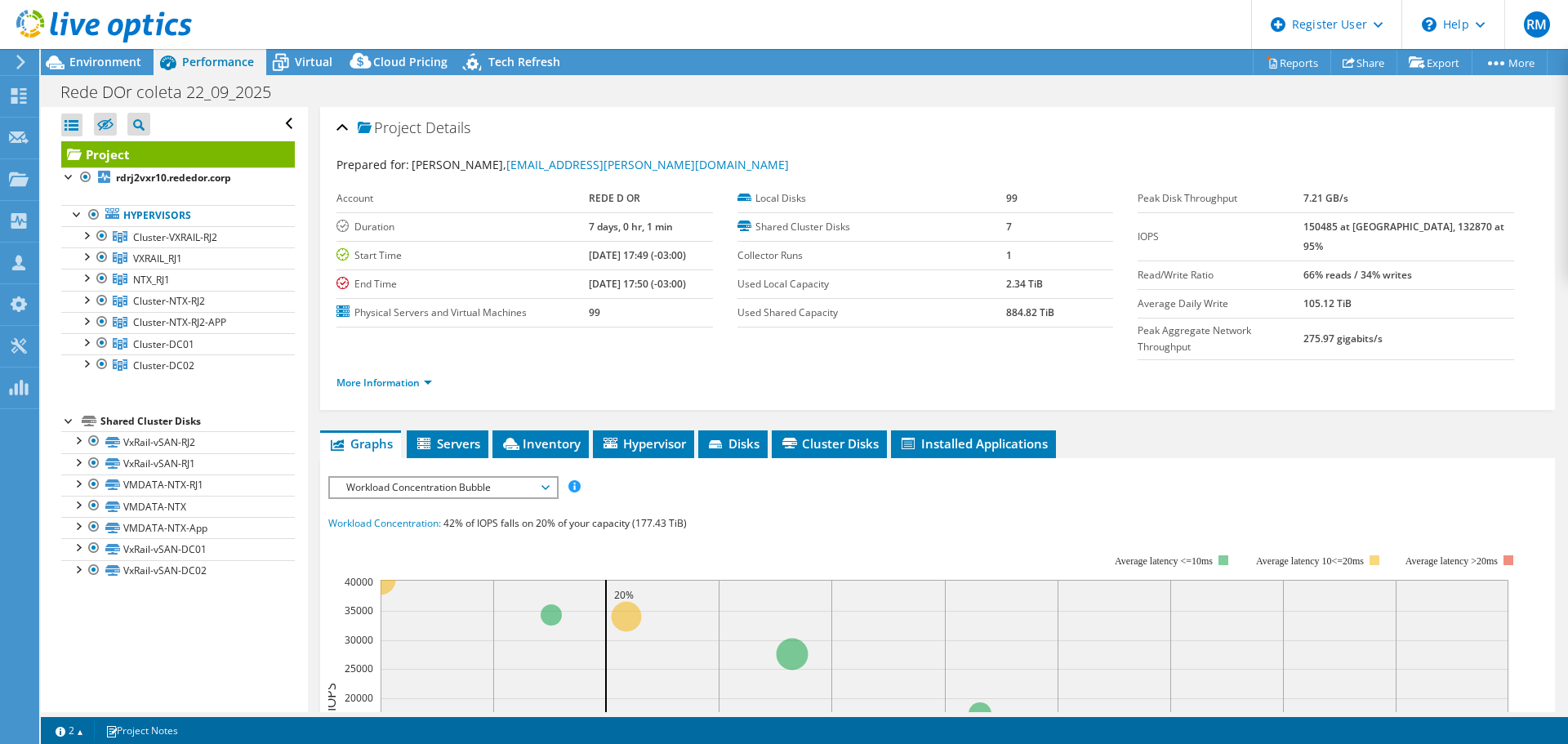
click at [1357, 229] on b "150485 at Peak, 132870 at 95%" at bounding box center [1403, 236] width 201 height 34
drag, startPoint x: 1357, startPoint y: 229, endPoint x: 1360, endPoint y: 236, distance: 7.6
click at [1357, 229] on b "150485 at Peak, 132870 at 95%" at bounding box center [1403, 236] width 201 height 34
copy b "150485"
click at [84, 178] on div at bounding box center [85, 177] width 16 height 20
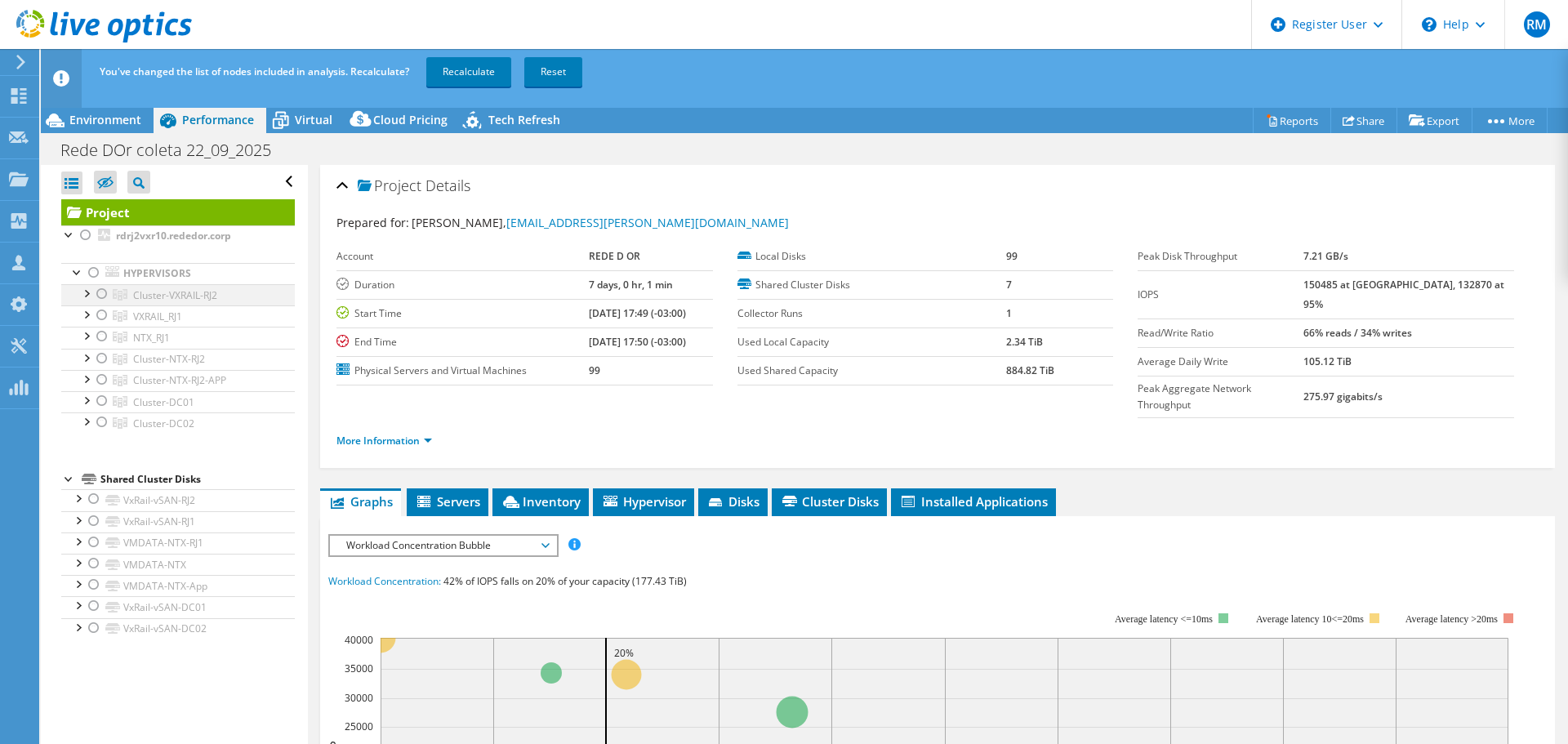
click at [96, 294] on div at bounding box center [101, 293] width 16 height 20
click at [94, 359] on div at bounding box center [101, 358] width 16 height 20
click at [96, 380] on div at bounding box center [101, 379] width 16 height 20
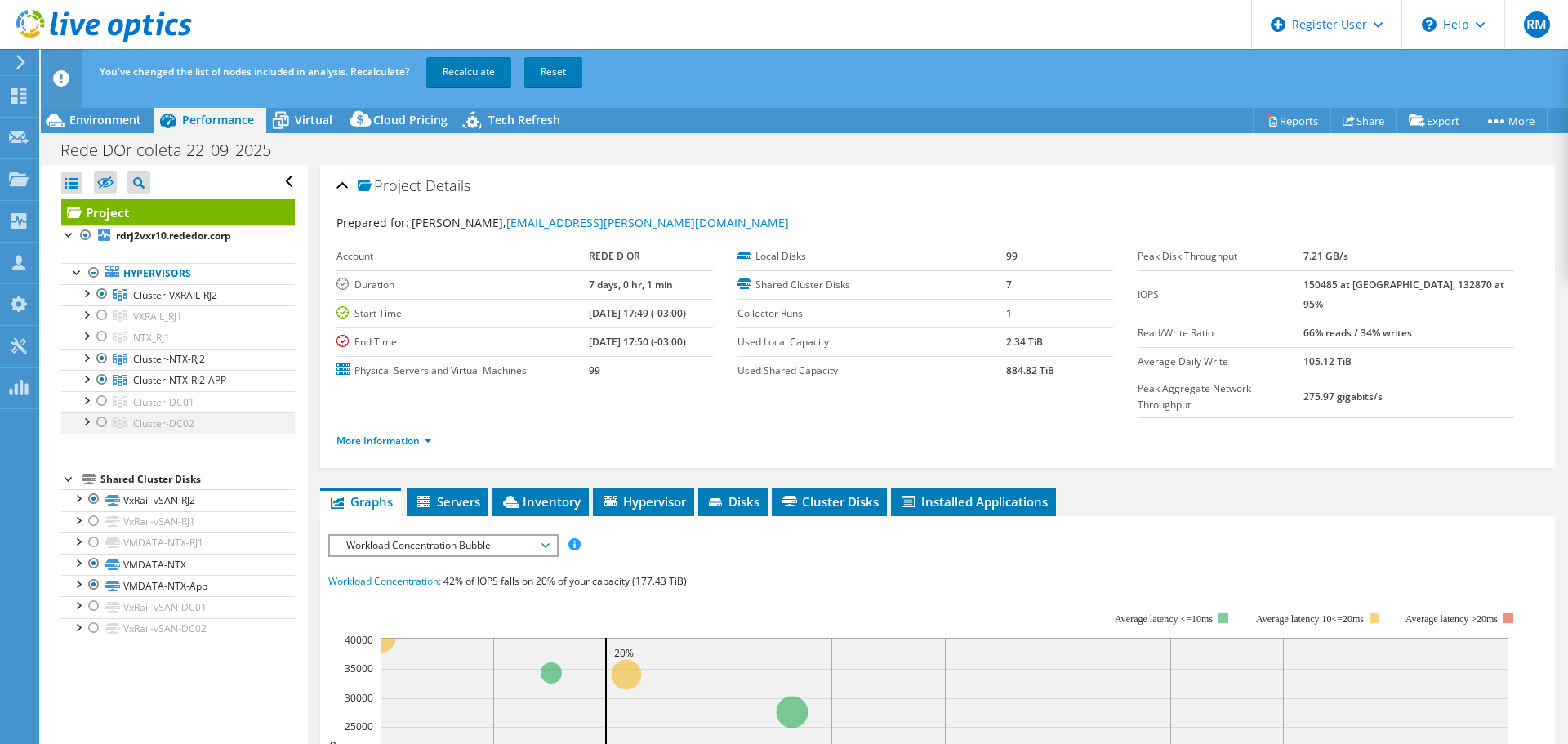
click at [94, 418] on div at bounding box center [101, 422] width 16 height 20
click at [486, 69] on link "Recalculate" at bounding box center [468, 71] width 85 height 29
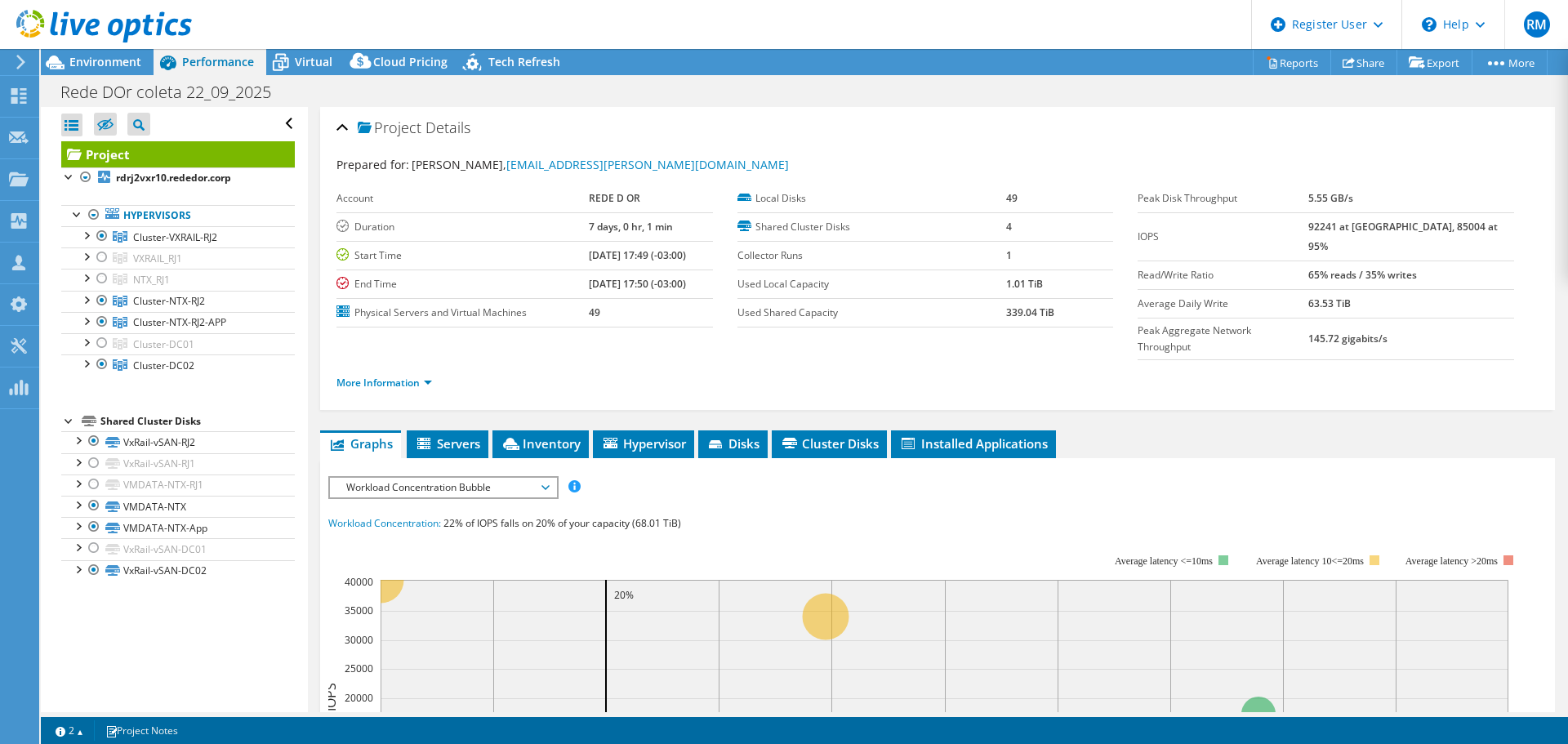
click at [1355, 223] on b "92241 at Peak, 85004 at 95%" at bounding box center [1403, 236] width 190 height 34
copy b "92241"
click at [97, 256] on div at bounding box center [101, 257] width 16 height 20
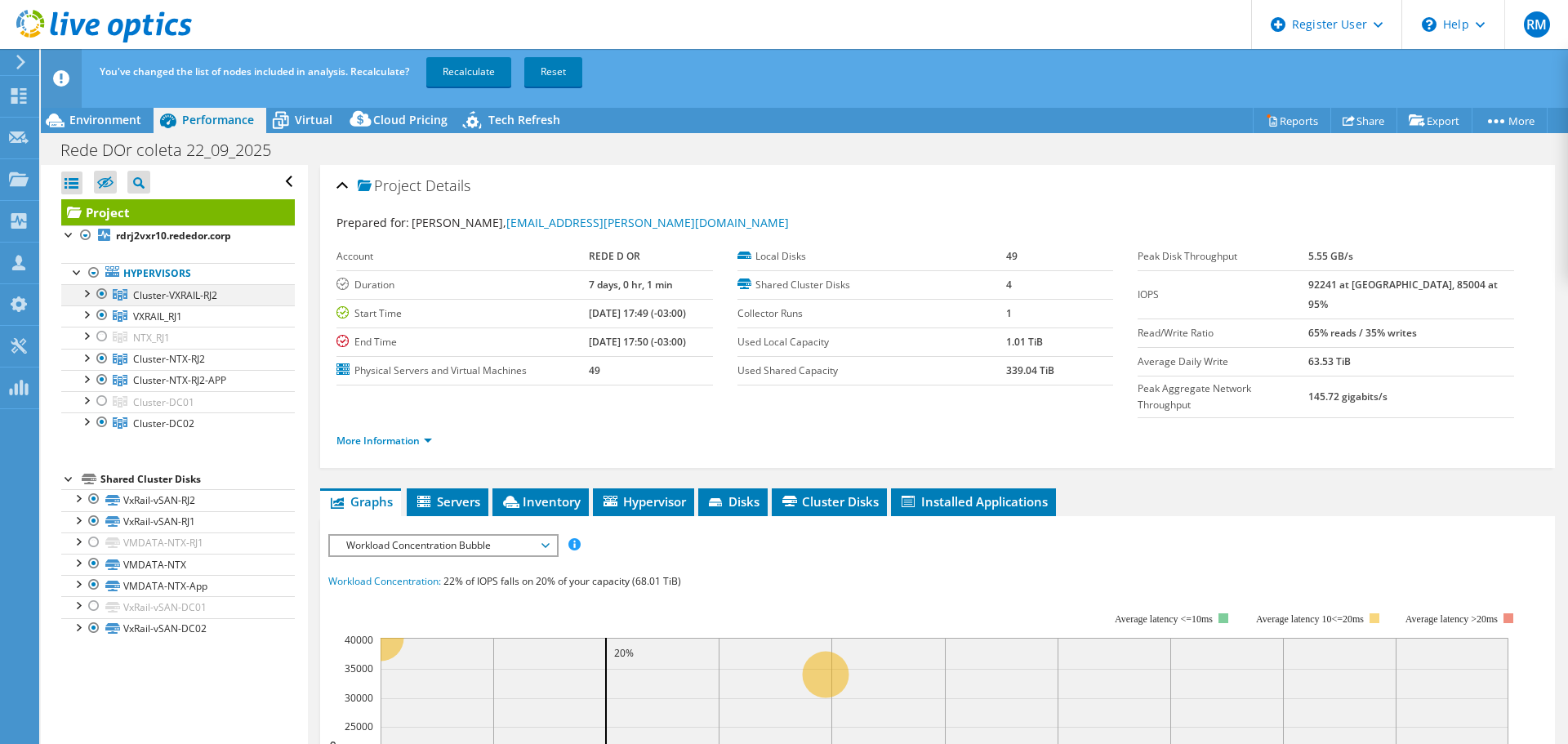
click at [103, 291] on div at bounding box center [101, 293] width 16 height 20
click at [100, 333] on div at bounding box center [101, 336] width 16 height 20
click at [103, 356] on div at bounding box center [101, 358] width 16 height 20
click at [101, 379] on div at bounding box center [101, 379] width 16 height 20
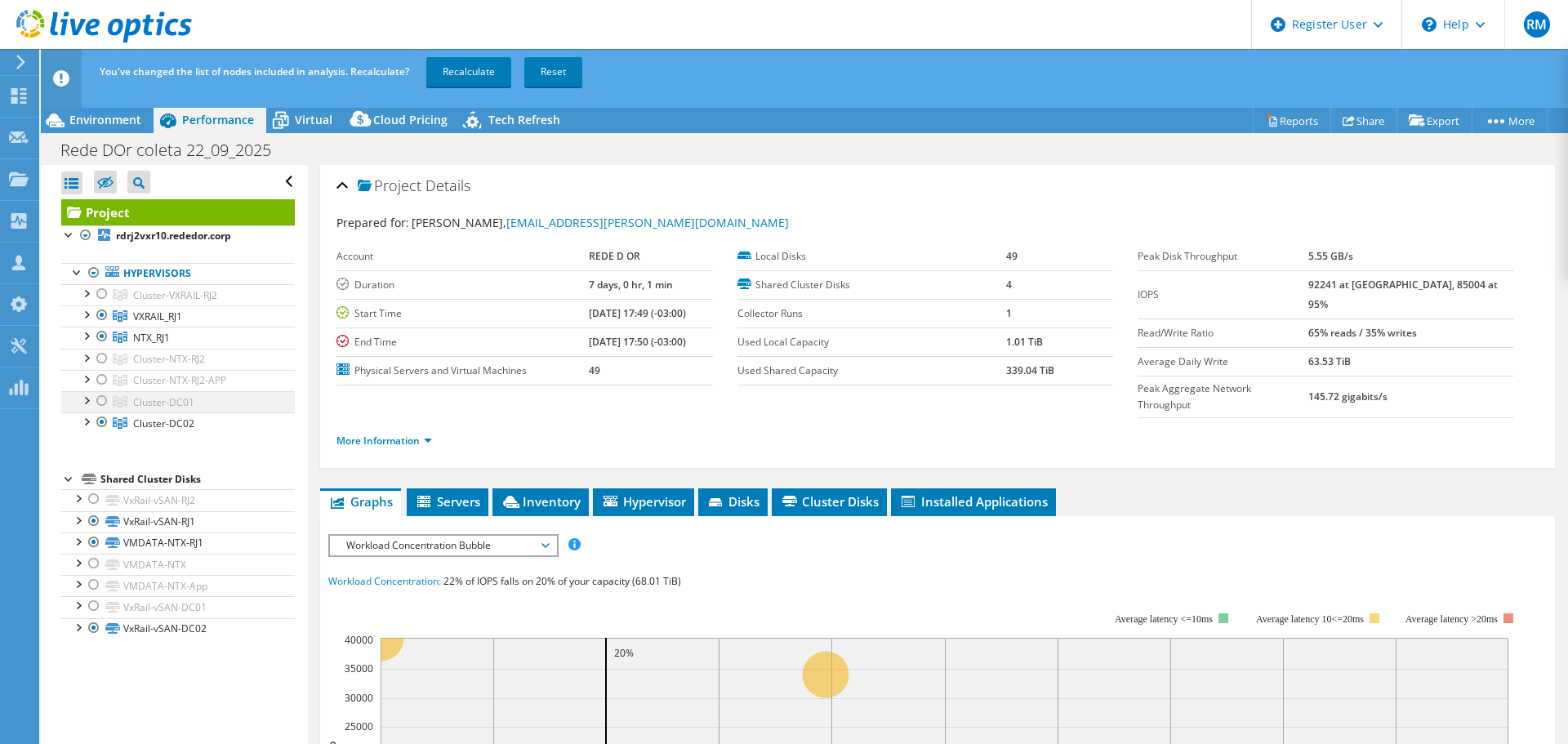
click at [101, 400] on div at bounding box center [101, 400] width 16 height 20
drag, startPoint x: 100, startPoint y: 417, endPoint x: 204, endPoint y: 393, distance: 106.7
click at [100, 417] on div at bounding box center [101, 422] width 16 height 20
click at [474, 79] on link "Recalculate" at bounding box center [468, 71] width 85 height 29
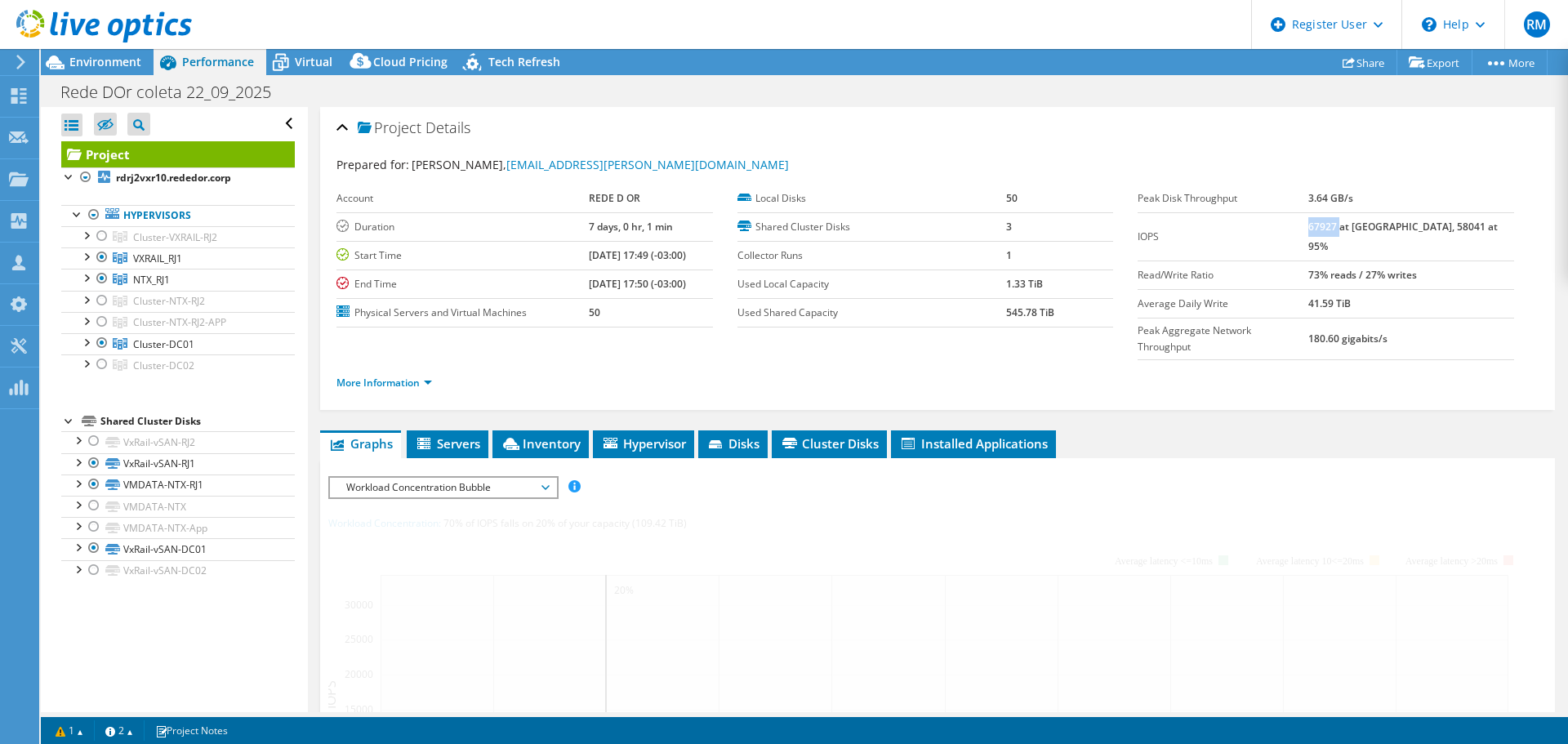
click at [1357, 229] on b "67927 at Peak, 58041 at 95%" at bounding box center [1403, 236] width 190 height 34
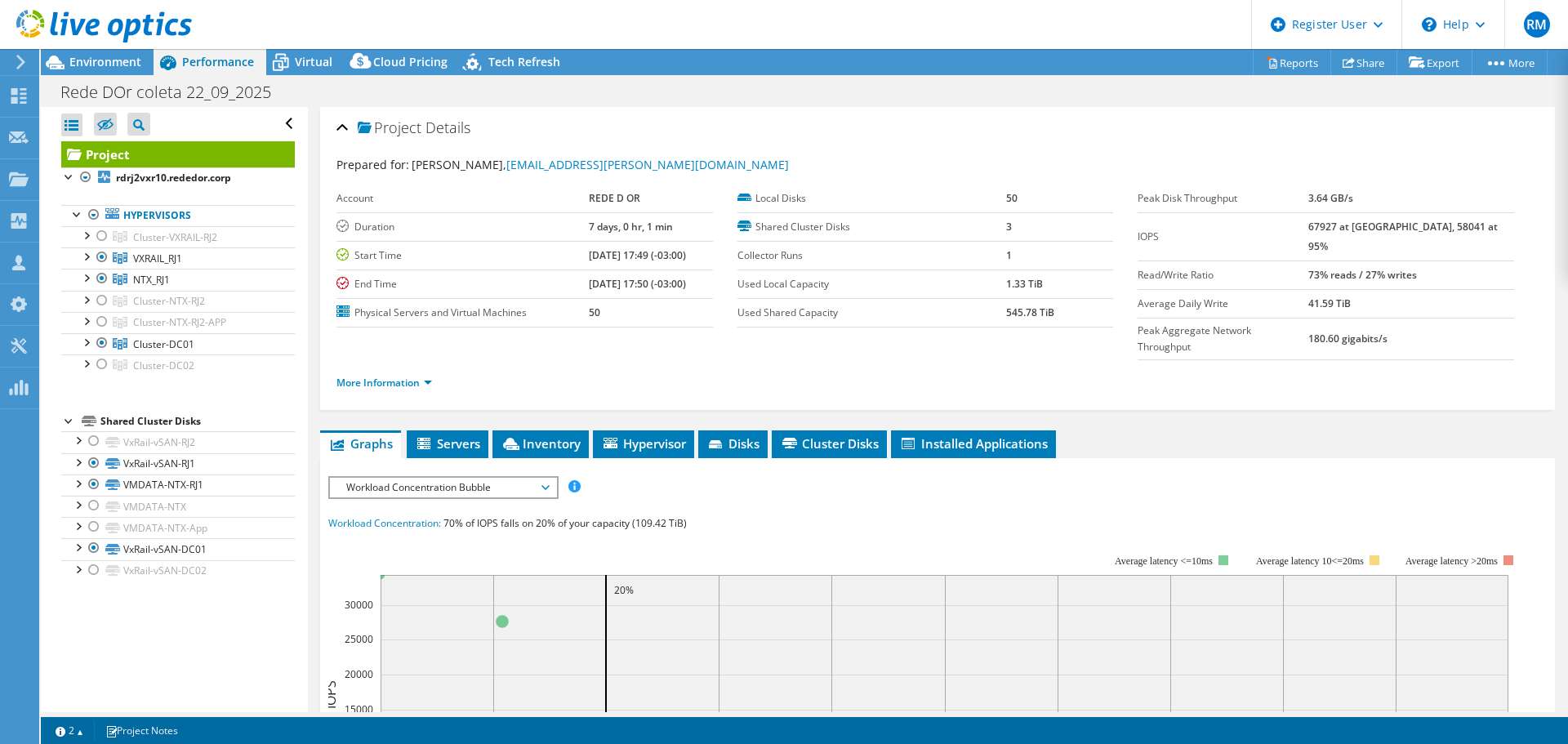
copy b "67927"
click at [1357, 232] on b "67927 at Peak, 58041 at 95%" at bounding box center [1403, 236] width 190 height 34
click at [1357, 229] on b "67927 at Peak, 58041 at 95%" at bounding box center [1403, 236] width 190 height 34
copy b "67927"
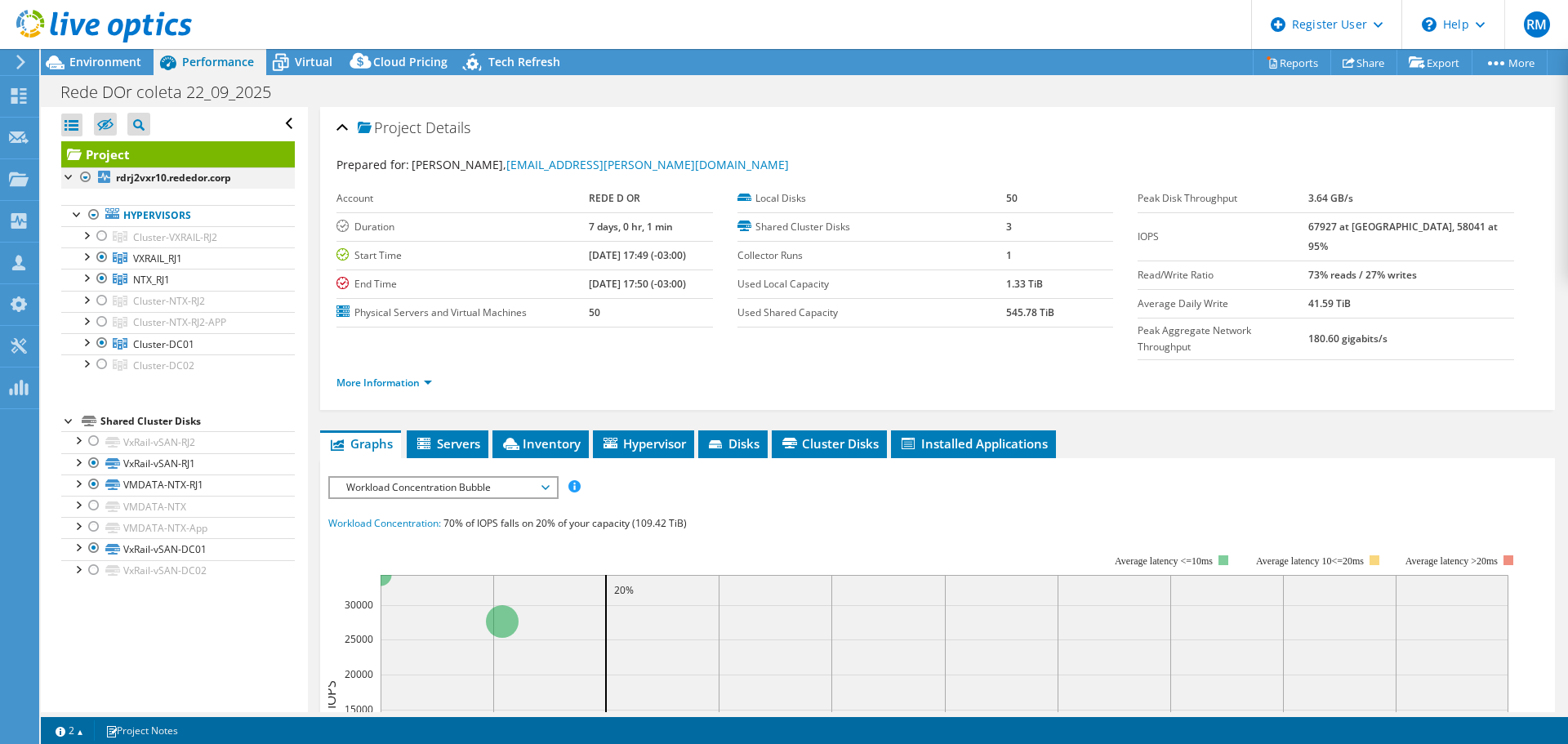
click at [85, 180] on div at bounding box center [85, 177] width 16 height 20
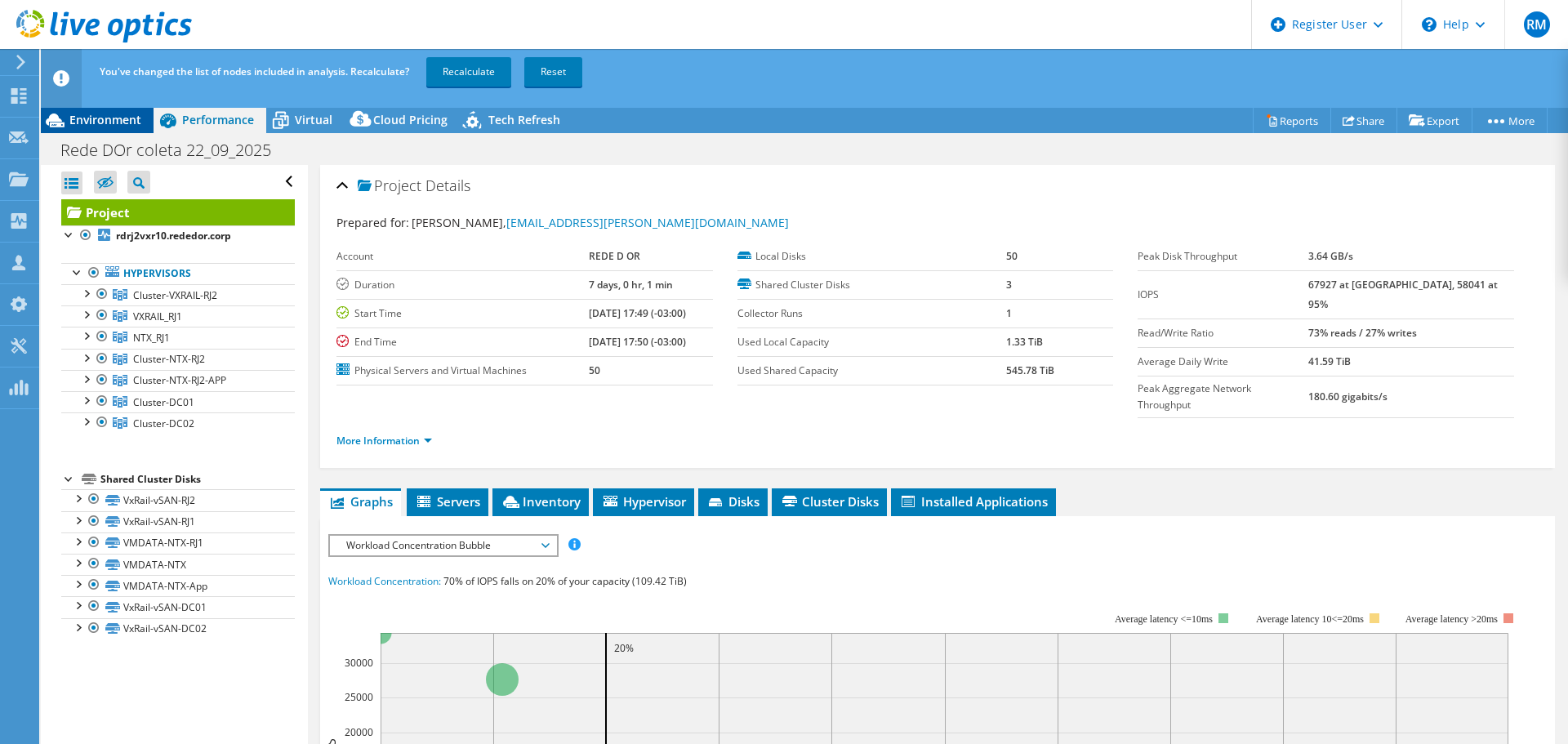
click at [110, 126] on span "Environment" at bounding box center [105, 120] width 72 height 16
